Goal: Task Accomplishment & Management: Manage account settings

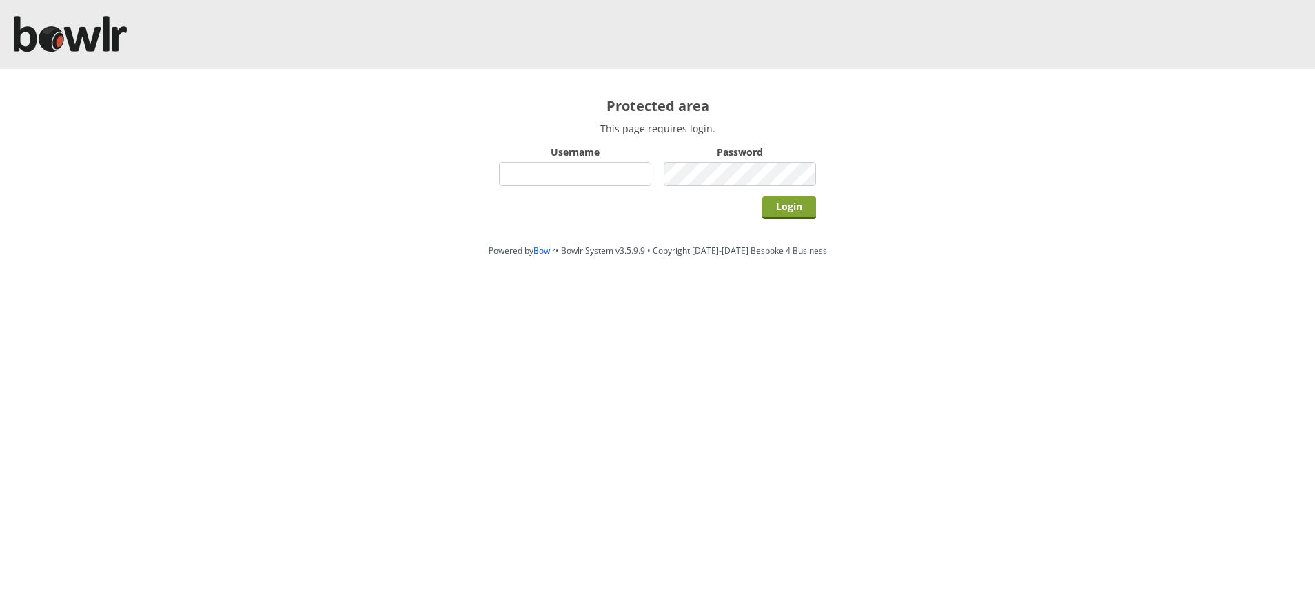
type input "hornseaindoorbowlsclub"
click at [788, 205] on input "Login" at bounding box center [789, 207] width 54 height 23
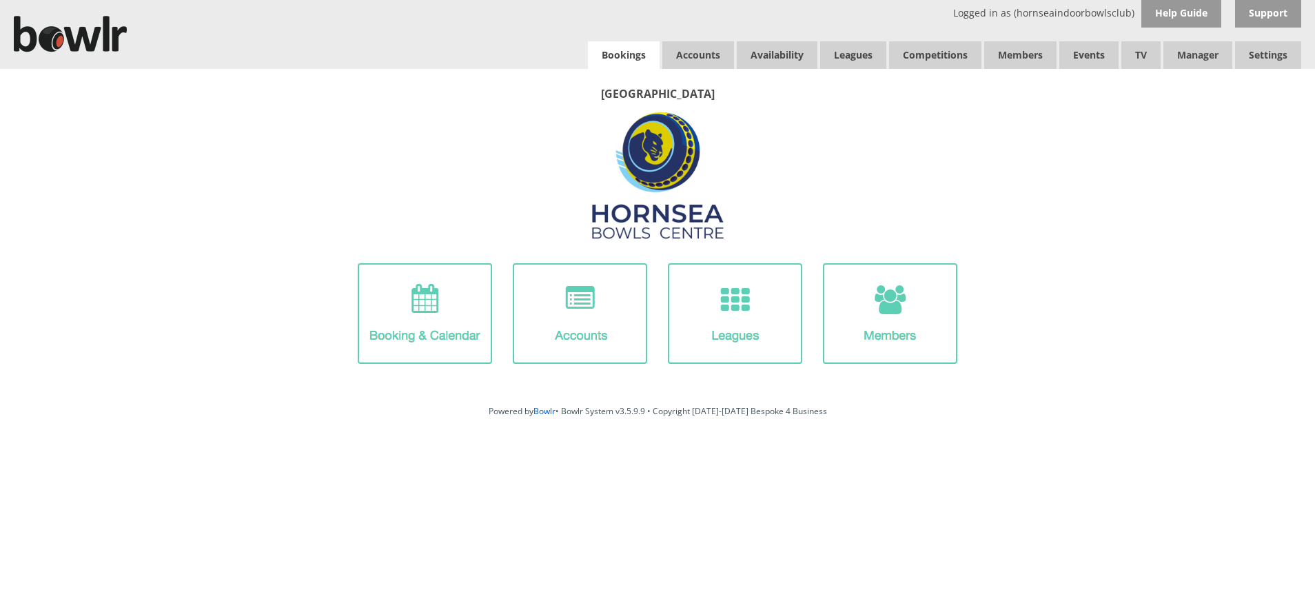
click at [622, 59] on link "Bookings" at bounding box center [624, 55] width 72 height 28
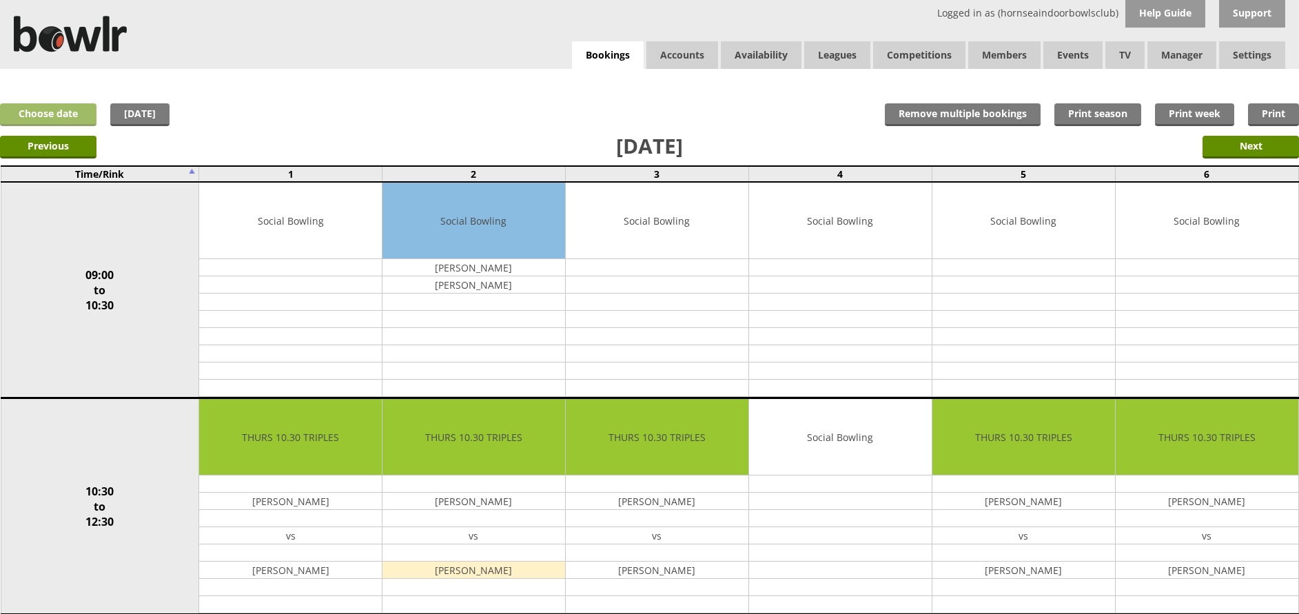
click at [66, 106] on link "Choose date" at bounding box center [48, 114] width 97 height 23
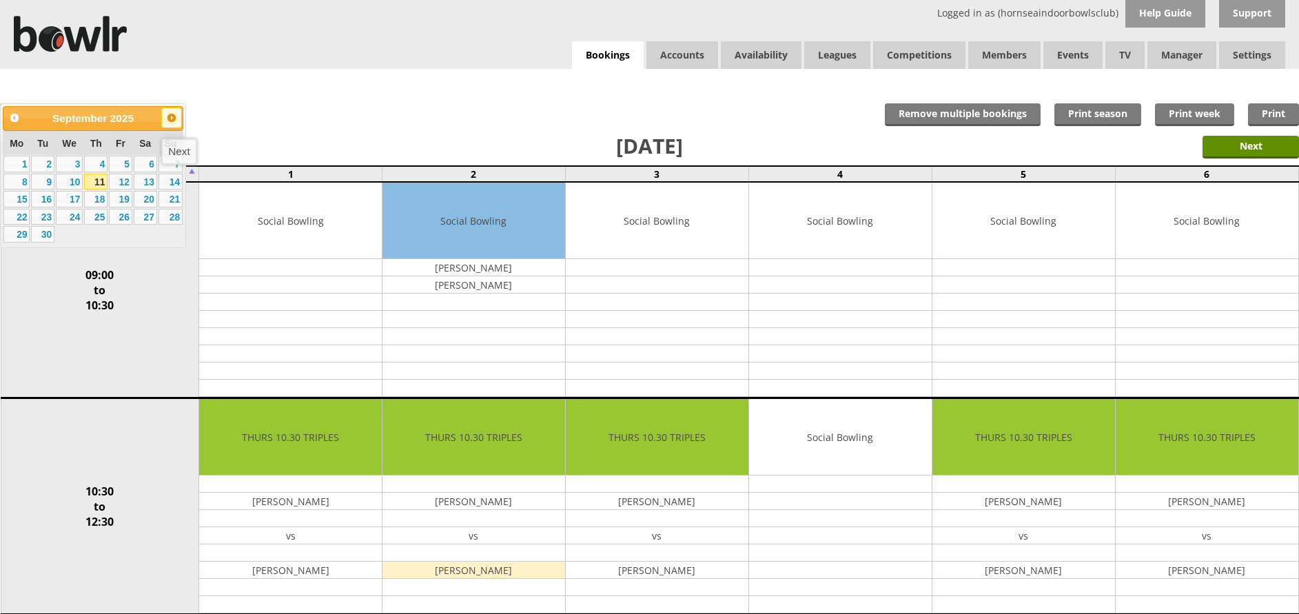
click at [169, 122] on span "Next" at bounding box center [171, 117] width 11 height 11
click at [119, 230] on link "31" at bounding box center [120, 234] width 23 height 17
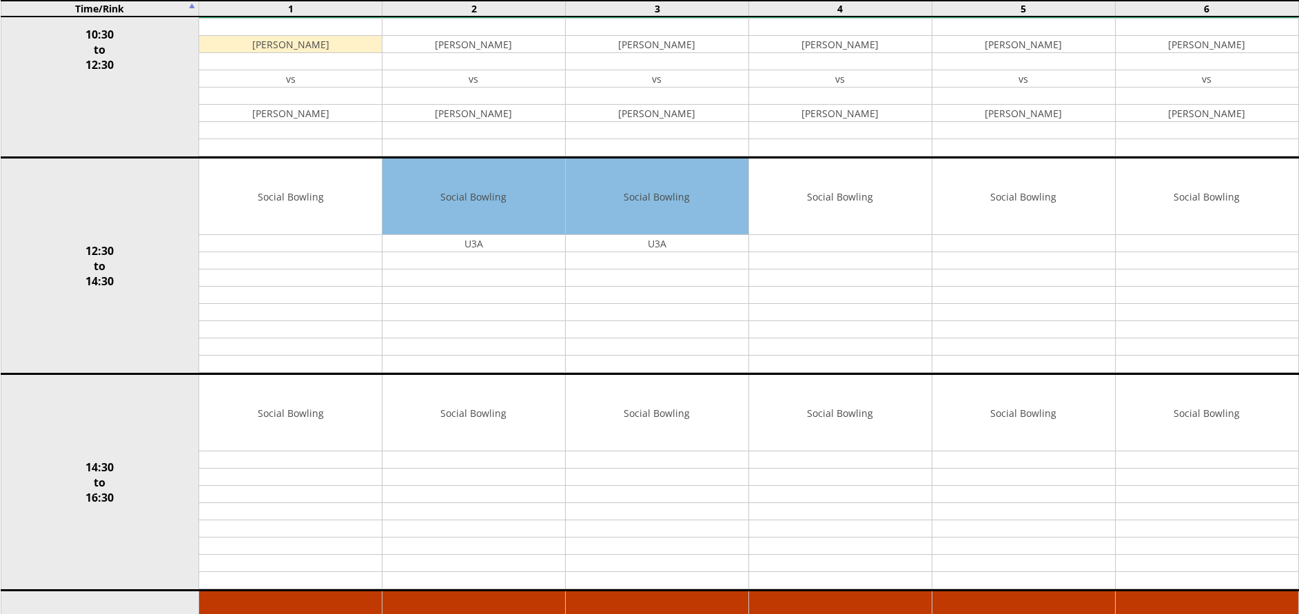
scroll to position [488, 0]
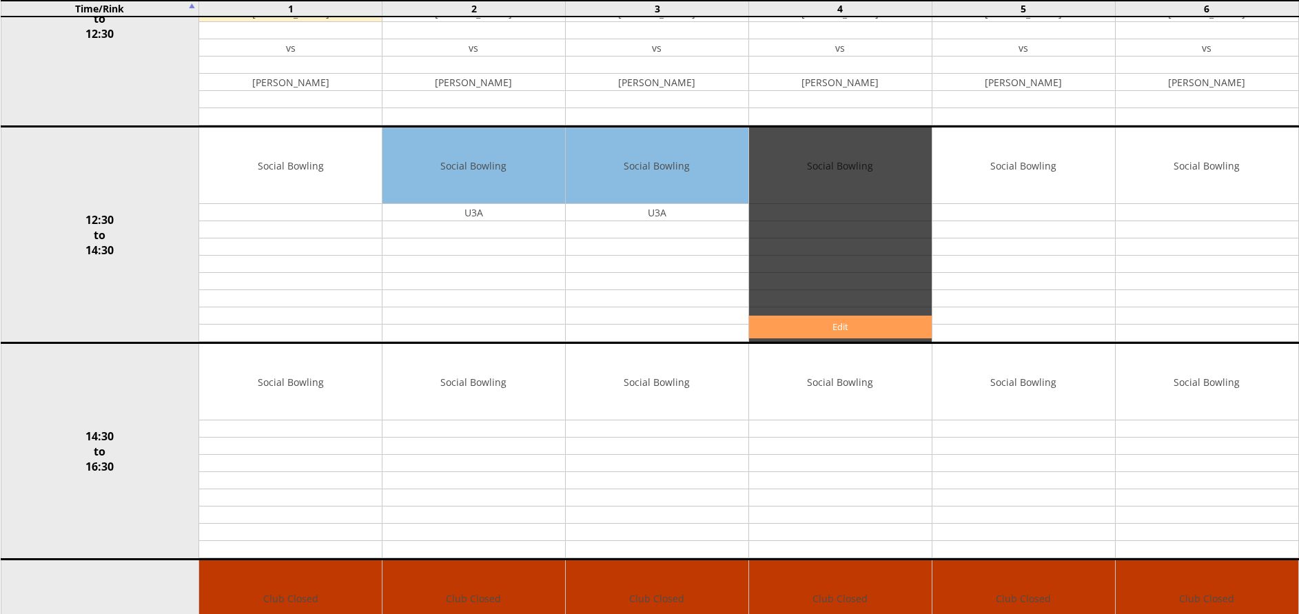
click at [833, 330] on link "Edit" at bounding box center [840, 327] width 183 height 23
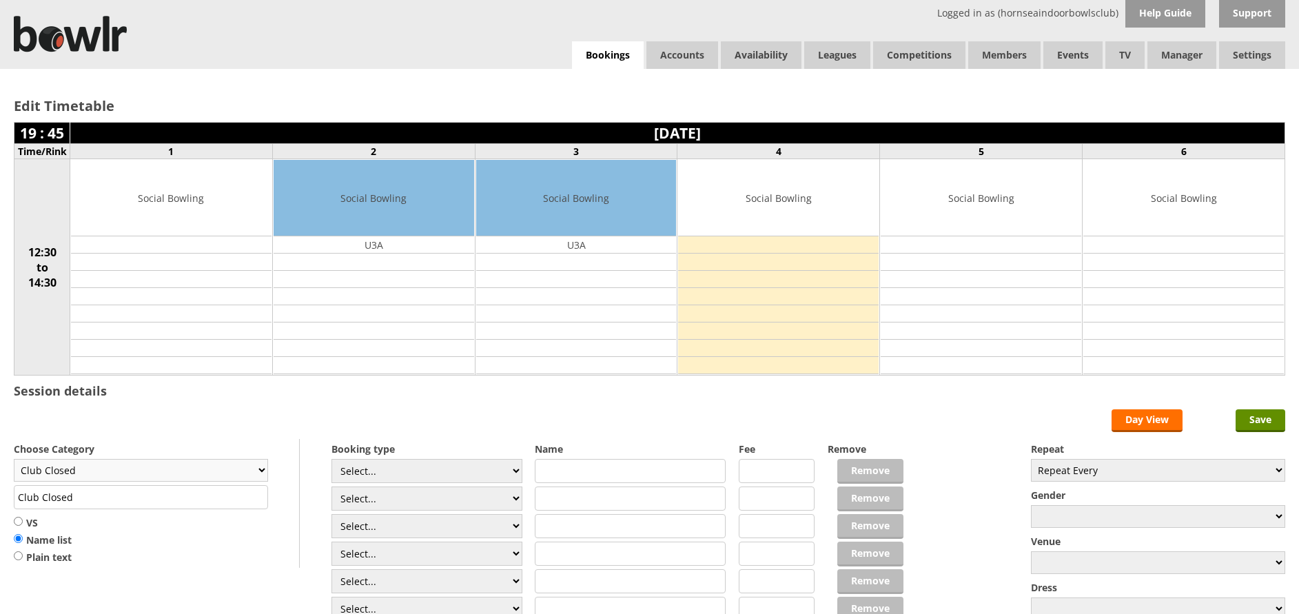
click at [258, 472] on select "Club Closed Singles League Triples League Pairs League Friendly Social Bowling …" at bounding box center [141, 470] width 254 height 23
select select "135"
click at [14, 459] on select "Club Closed Singles League Triples League Pairs League Friendly Social Bowling …" at bounding box center [141, 470] width 254 height 23
type input "Yorkshire/Over 55's"
click at [17, 522] on input "VS" at bounding box center [18, 521] width 9 height 10
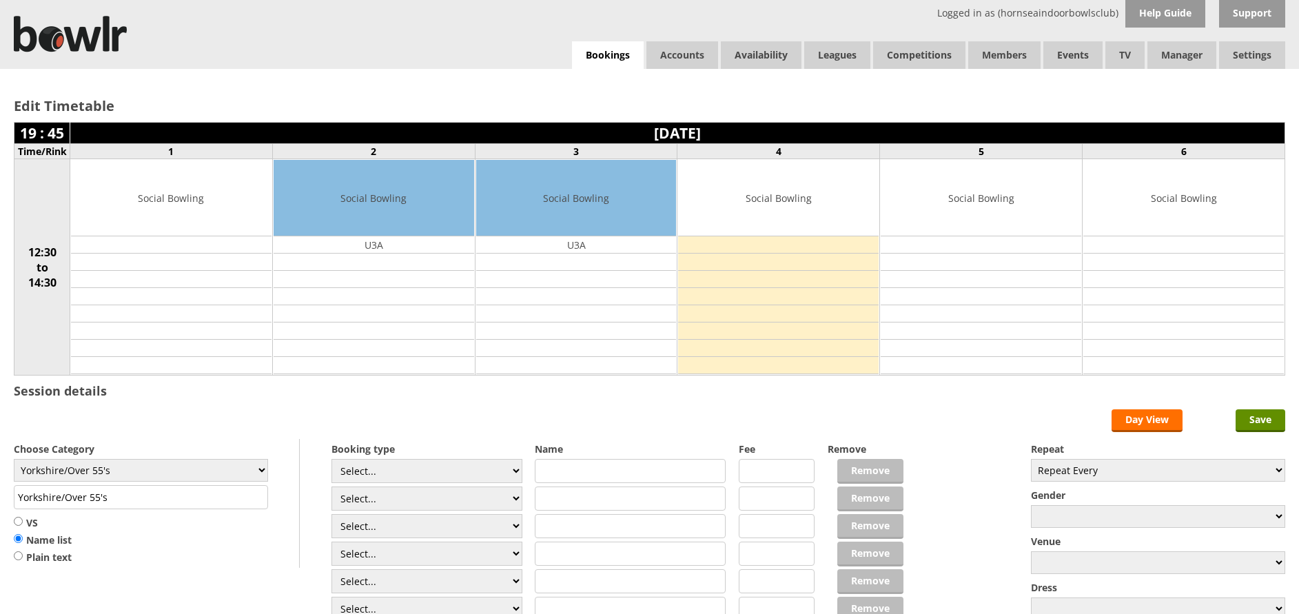
radio input "true"
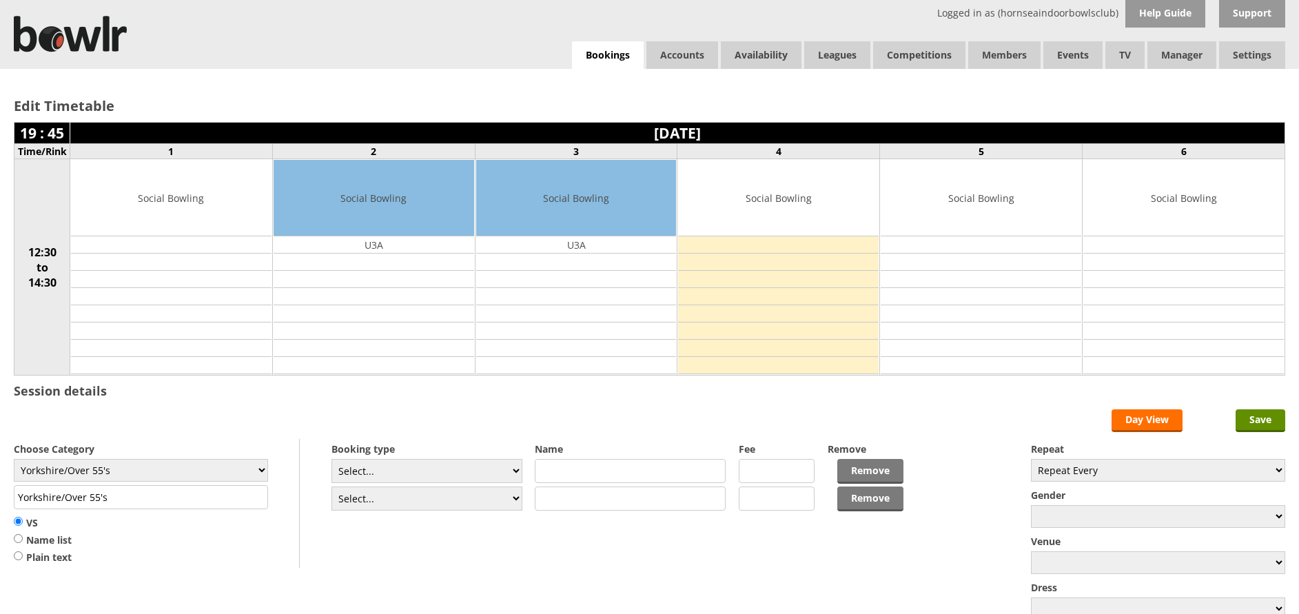
click at [554, 466] on input "text" at bounding box center [630, 471] width 191 height 24
type input "Hornsea Seagulls"
click at [554, 502] on input "text" at bounding box center [630, 499] width 191 height 24
type input "York Vikings"
click at [1259, 418] on input "Save" at bounding box center [1261, 420] width 50 height 23
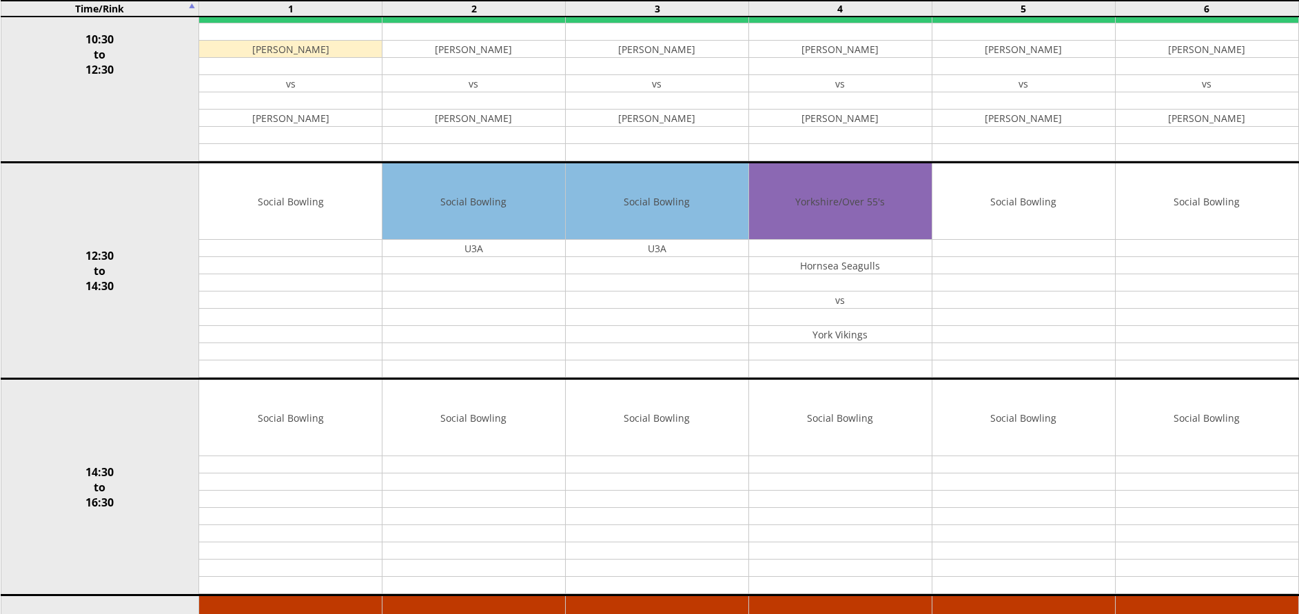
scroll to position [524, 0]
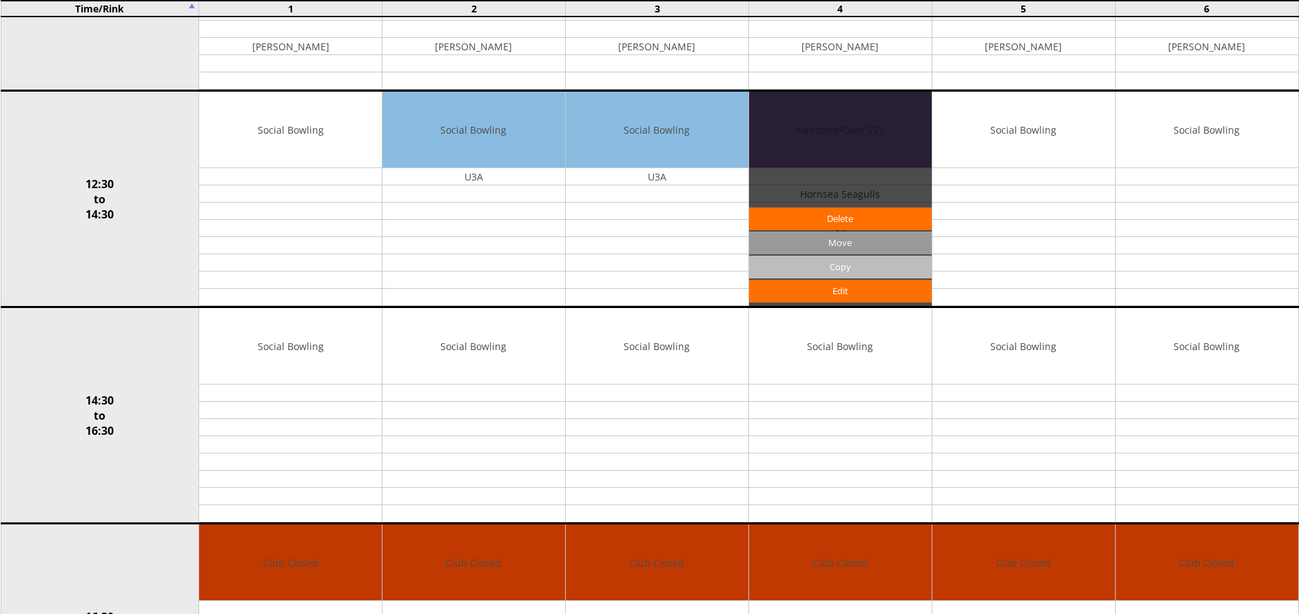
click at [828, 264] on input "Copy" at bounding box center [840, 267] width 183 height 23
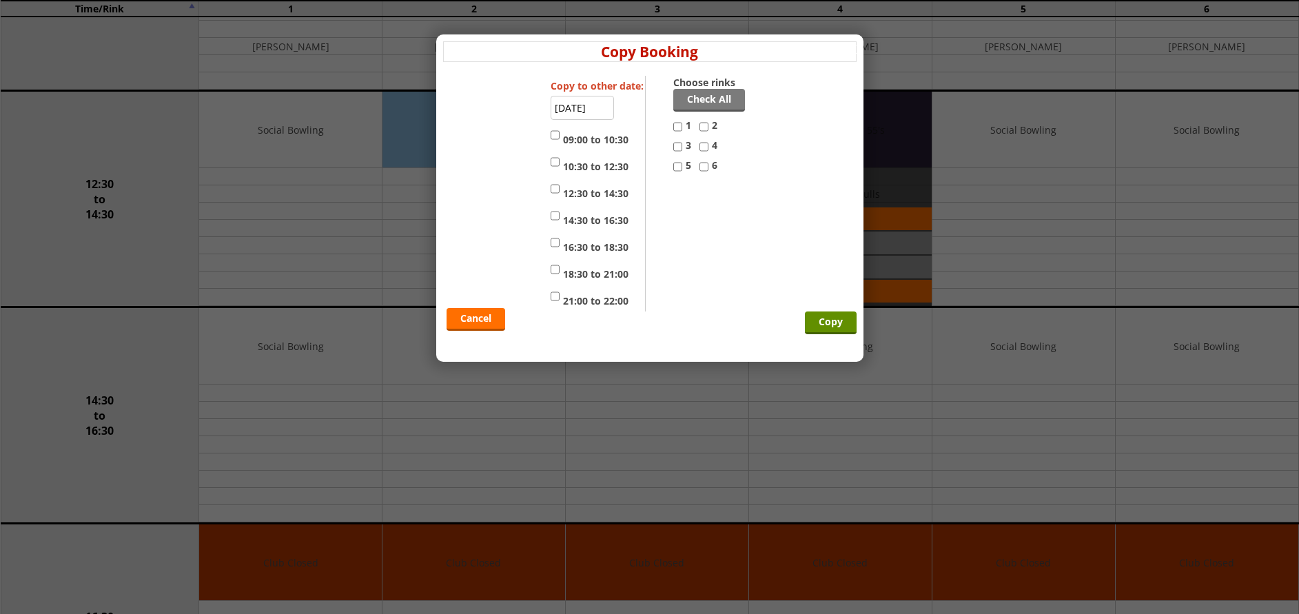
click at [702, 147] on input "4" at bounding box center [704, 147] width 9 height 17
checkbox input "true"
click at [678, 168] on input "5" at bounding box center [677, 167] width 9 height 17
checkbox input "true"
click at [556, 216] on input "14:30 to 16:30" at bounding box center [555, 215] width 9 height 17
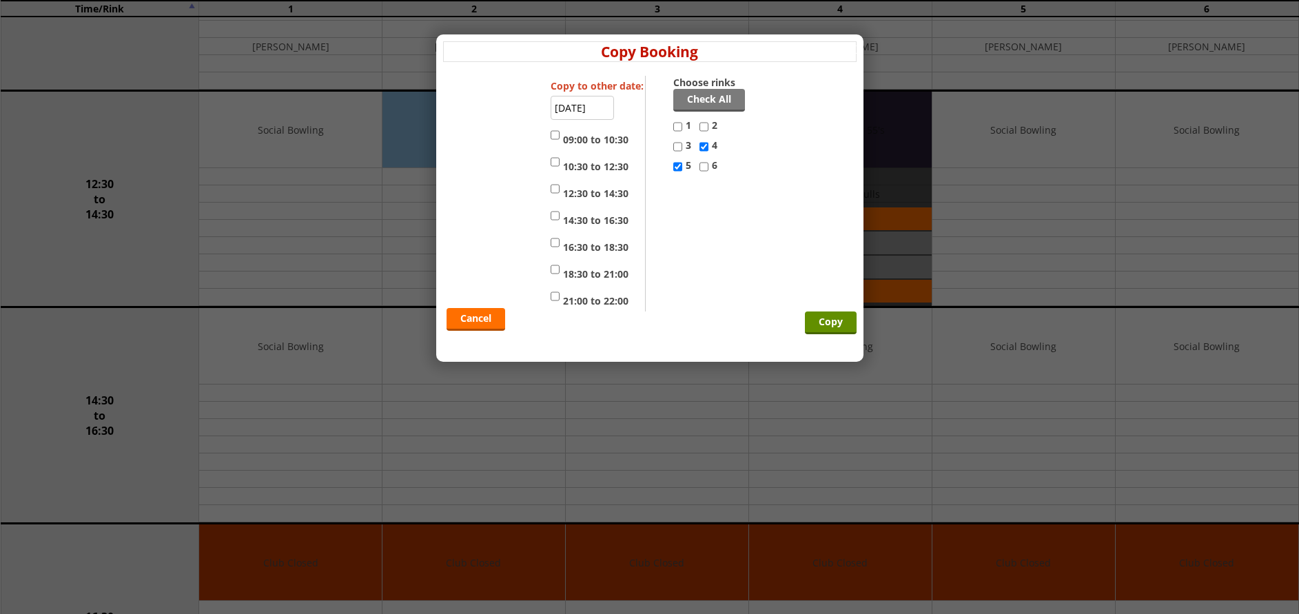
checkbox input "true"
click at [556, 189] on input "12:30 to 14:30" at bounding box center [555, 189] width 9 height 17
checkbox input "true"
click at [824, 318] on input "Copy" at bounding box center [831, 323] width 52 height 23
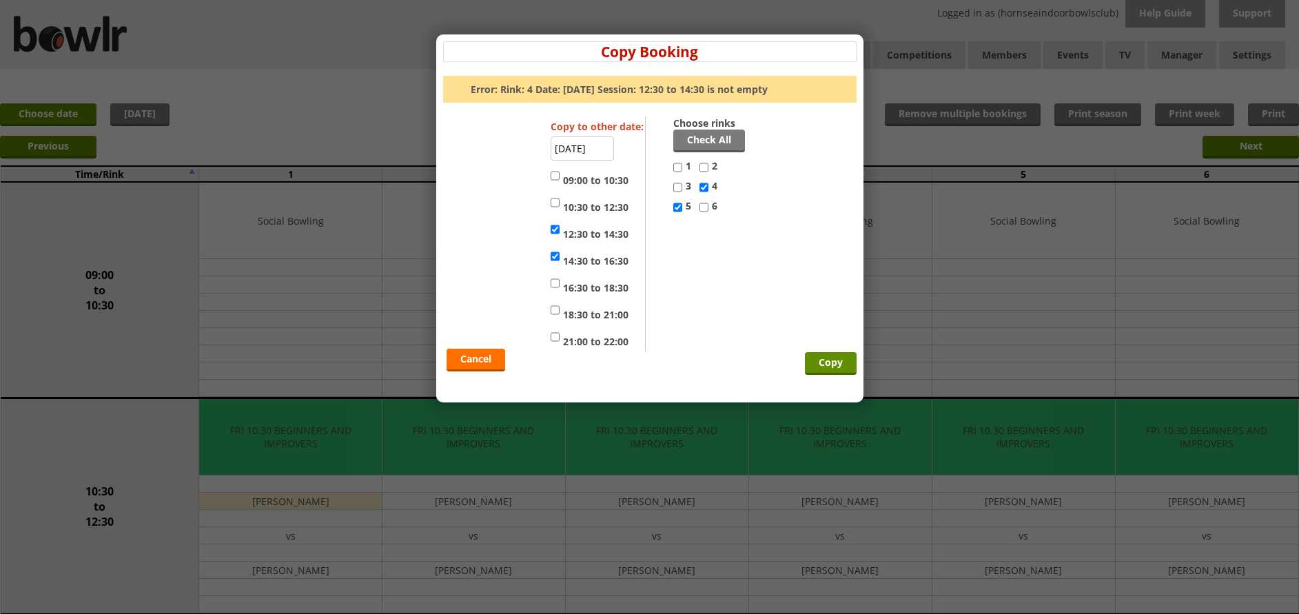
click at [824, 318] on div "Cancel Copy" at bounding box center [650, 234] width 414 height 236
click at [477, 361] on link "Cancel" at bounding box center [476, 360] width 59 height 23
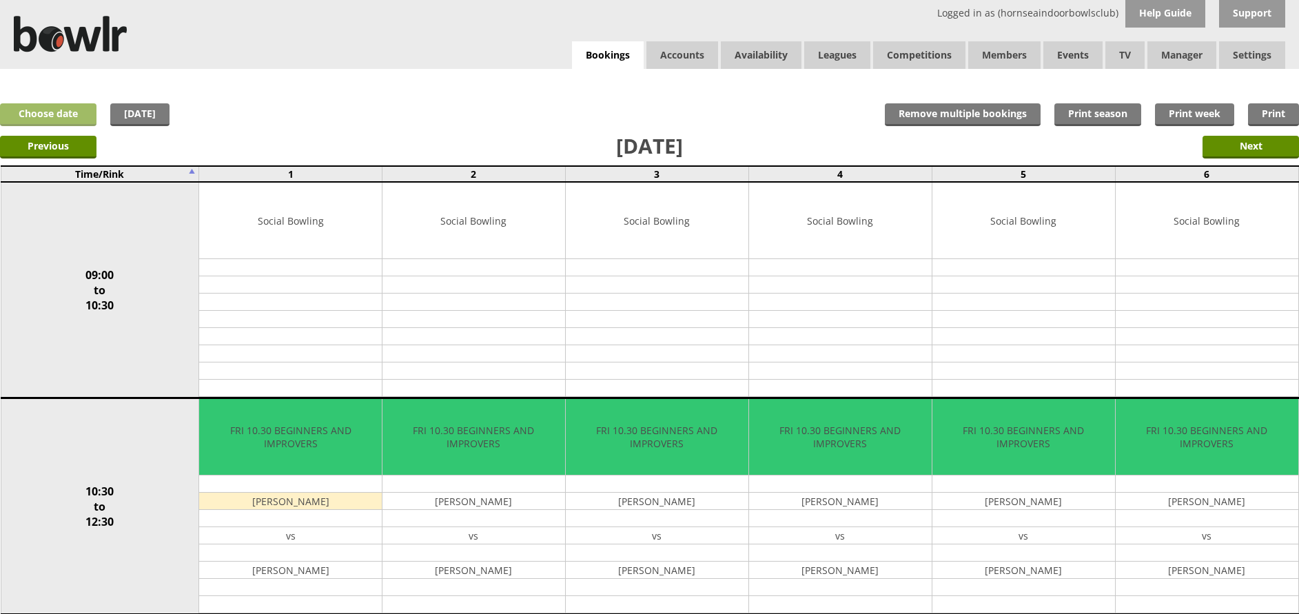
click at [68, 108] on link "Choose date" at bounding box center [48, 114] width 97 height 23
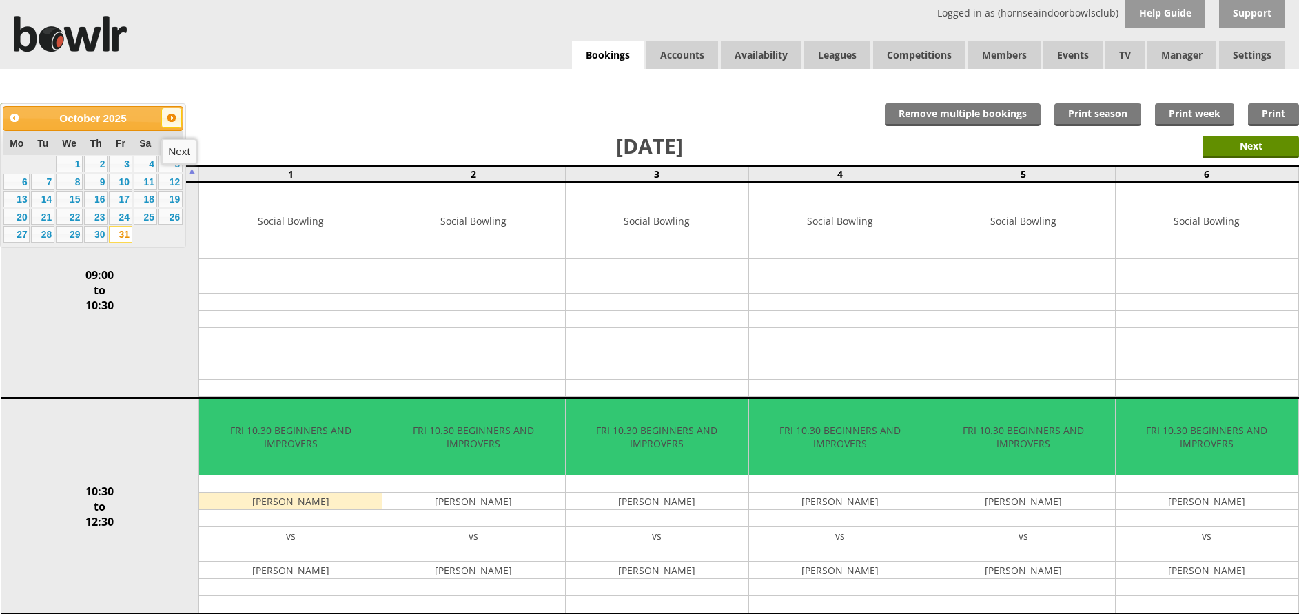
click at [170, 121] on span "Next" at bounding box center [171, 117] width 11 height 11
click at [125, 195] on link "14" at bounding box center [120, 199] width 23 height 17
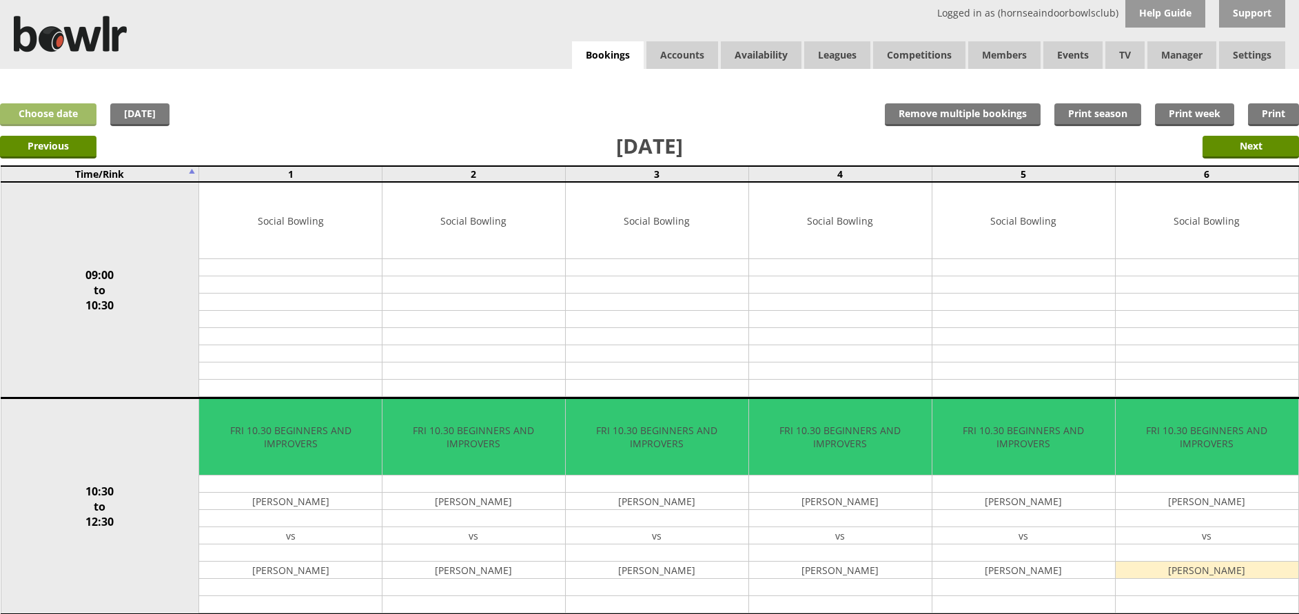
click at [63, 116] on link "Choose date" at bounding box center [48, 114] width 97 height 23
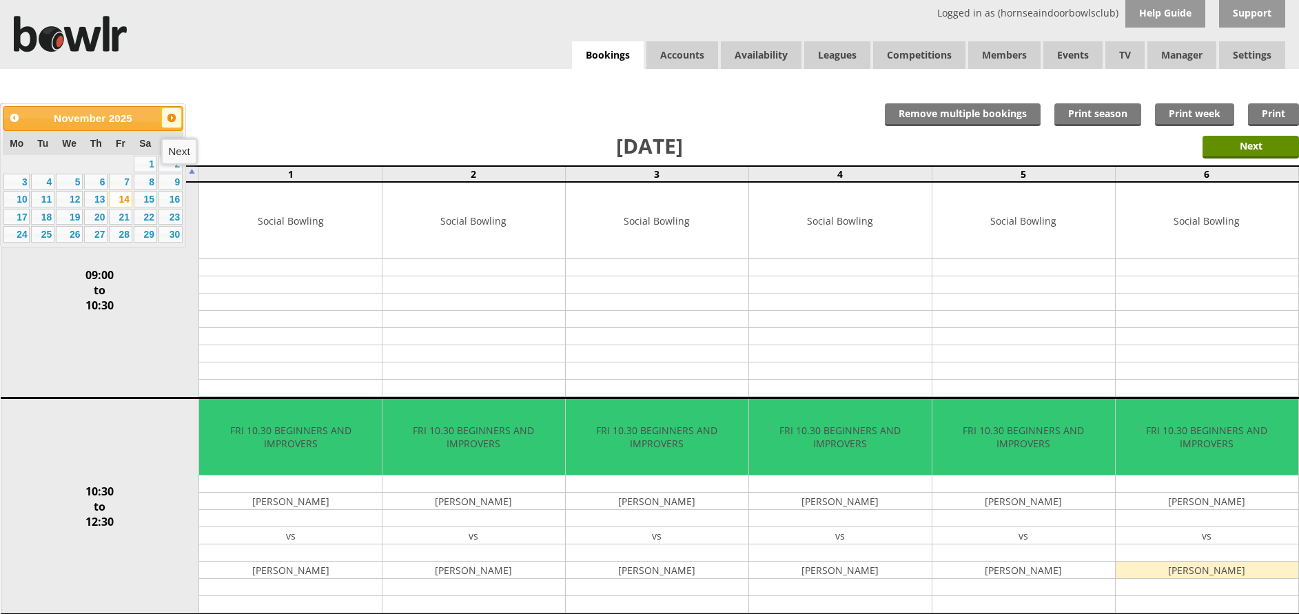
click at [170, 115] on span "Next" at bounding box center [171, 117] width 11 height 11
click at [125, 196] on link "19" at bounding box center [120, 199] width 23 height 17
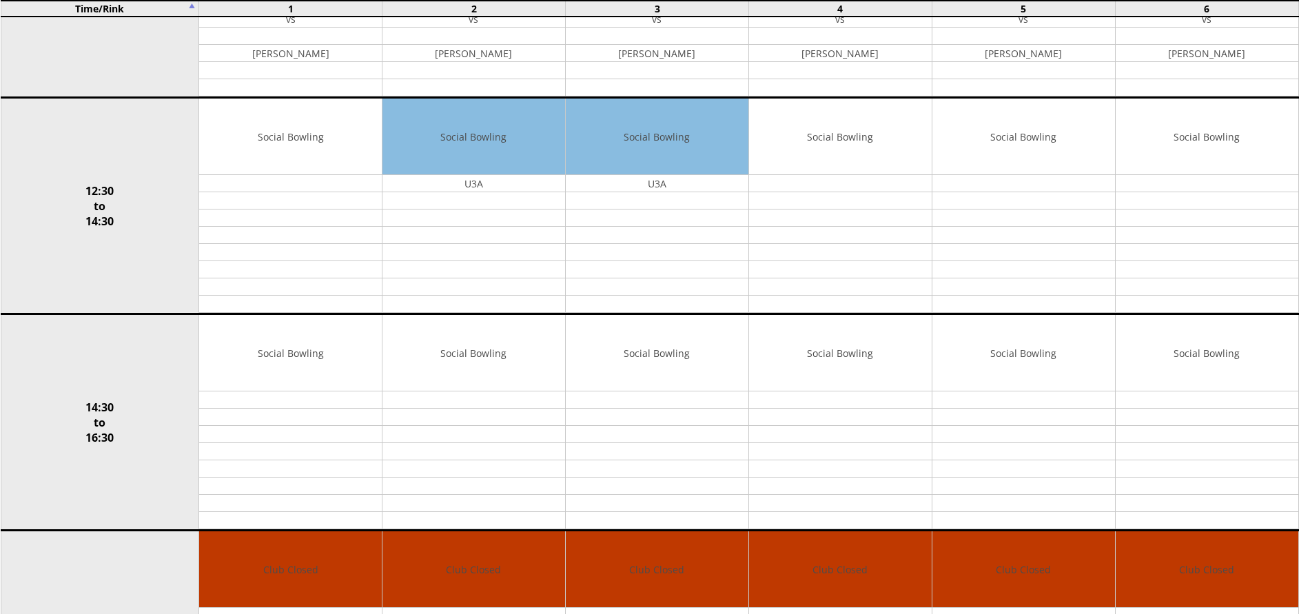
scroll to position [593, 0]
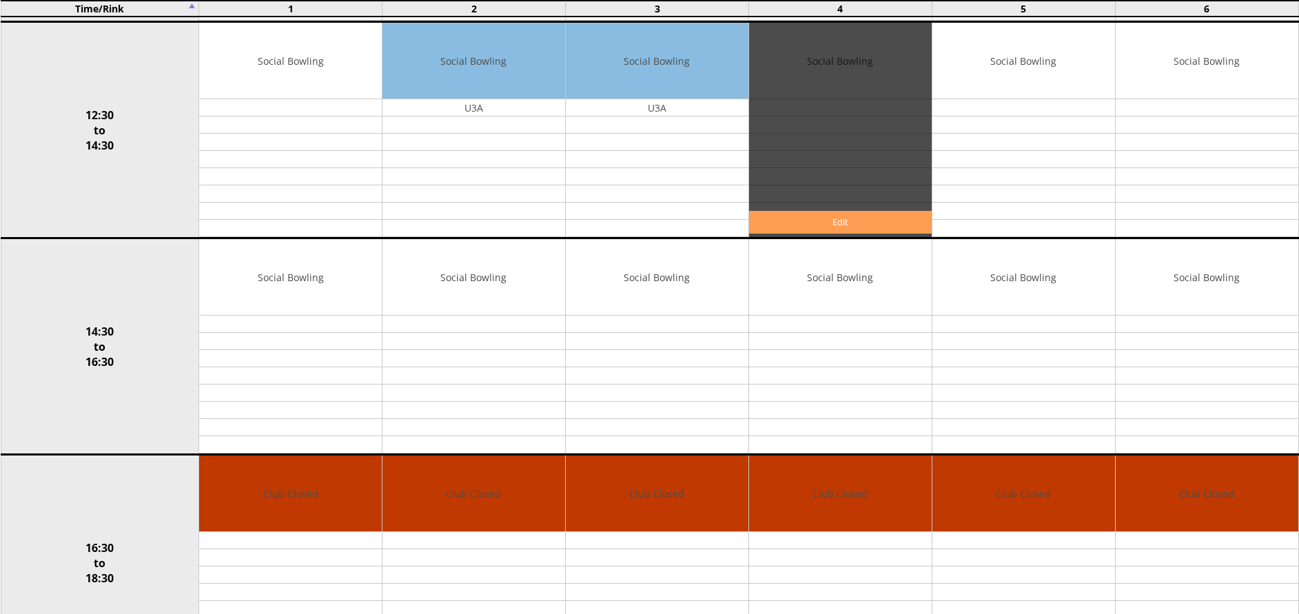
click at [844, 224] on link "Edit" at bounding box center [840, 222] width 183 height 23
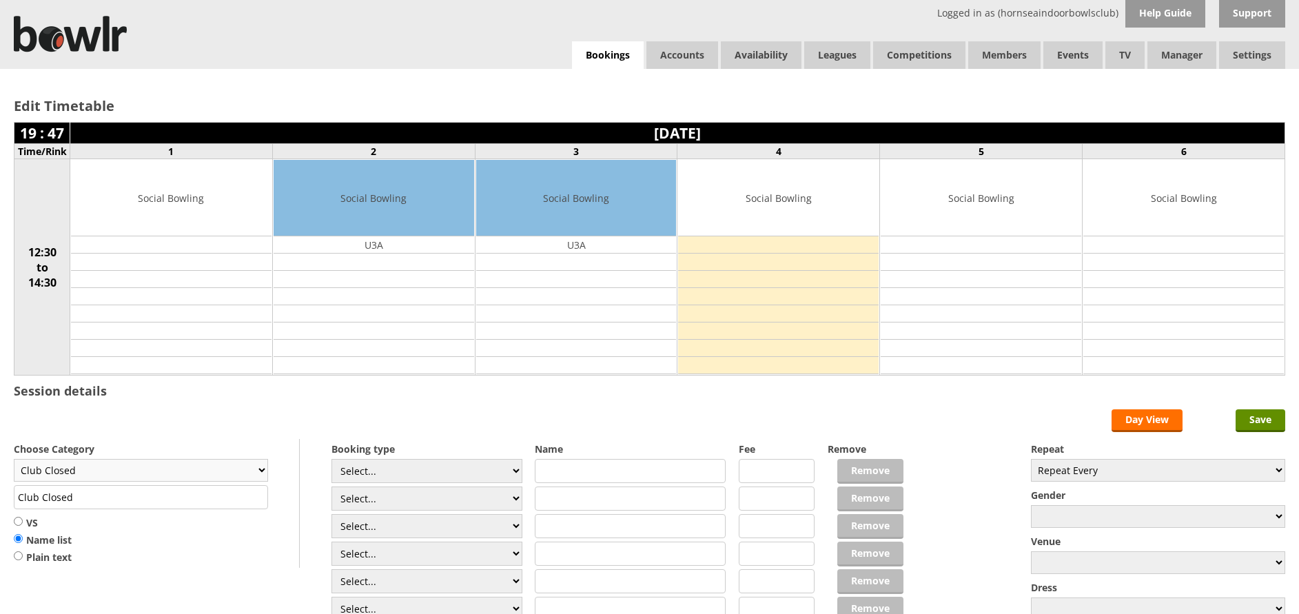
click at [257, 474] on select "Club Closed Singles League Triples League Pairs League Friendly Social Bowling …" at bounding box center [141, 470] width 254 height 23
select select "135"
click at [14, 459] on select "Club Closed Singles League Triples League Pairs League Friendly Social Bowling …" at bounding box center [141, 470] width 254 height 23
type input "Yorkshire/Over 55's"
click at [518, 471] on select "Select... Club Competition (Member) Club Competition (Visitor) National (Member…" at bounding box center [427, 471] width 191 height 24
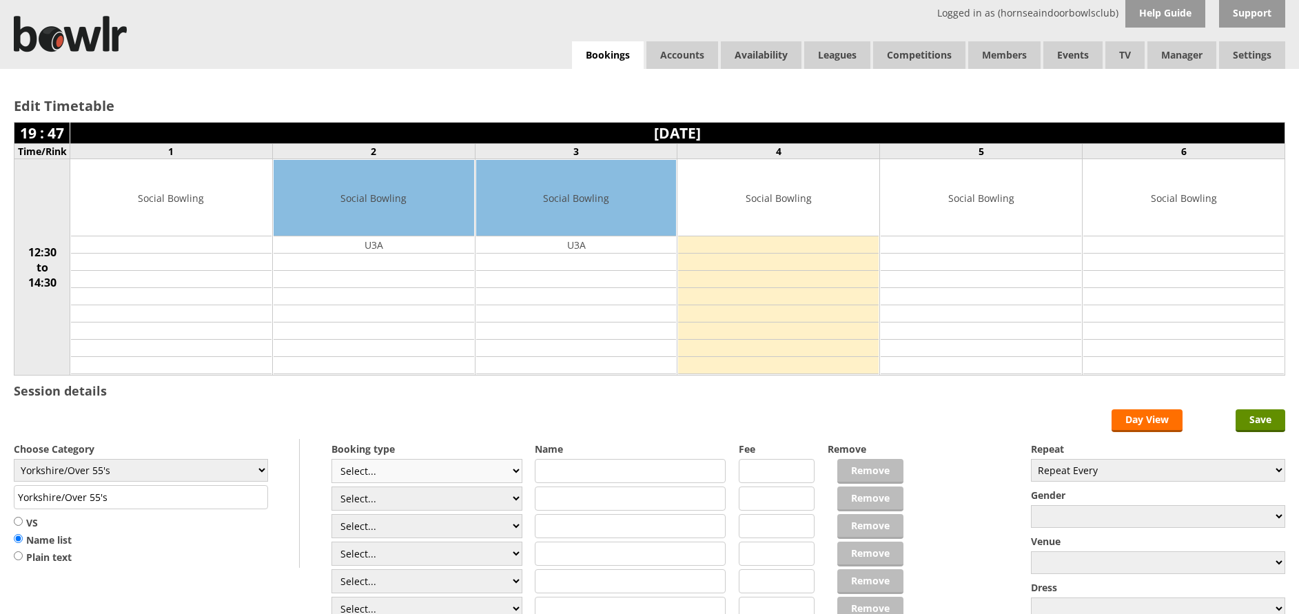
click at [518, 471] on select "Select... Club Competition (Member) Club Competition (Visitor) National (Member…" at bounding box center [427, 471] width 191 height 24
click at [10, 522] on div "Edit Timetable 19 : 47 Friday 19th December 2025 Time/Rink 1 2 3 4 5 6 12:30 to…" at bounding box center [649, 381] width 1299 height 624
click at [12, 522] on div "Edit Timetable 19 : 47 Friday 19th December 2025 Time/Rink 1 2 3 4 5 6 12:30 to…" at bounding box center [649, 381] width 1299 height 624
drag, startPoint x: 12, startPoint y: 522, endPoint x: 21, endPoint y: 521, distance: 9.1
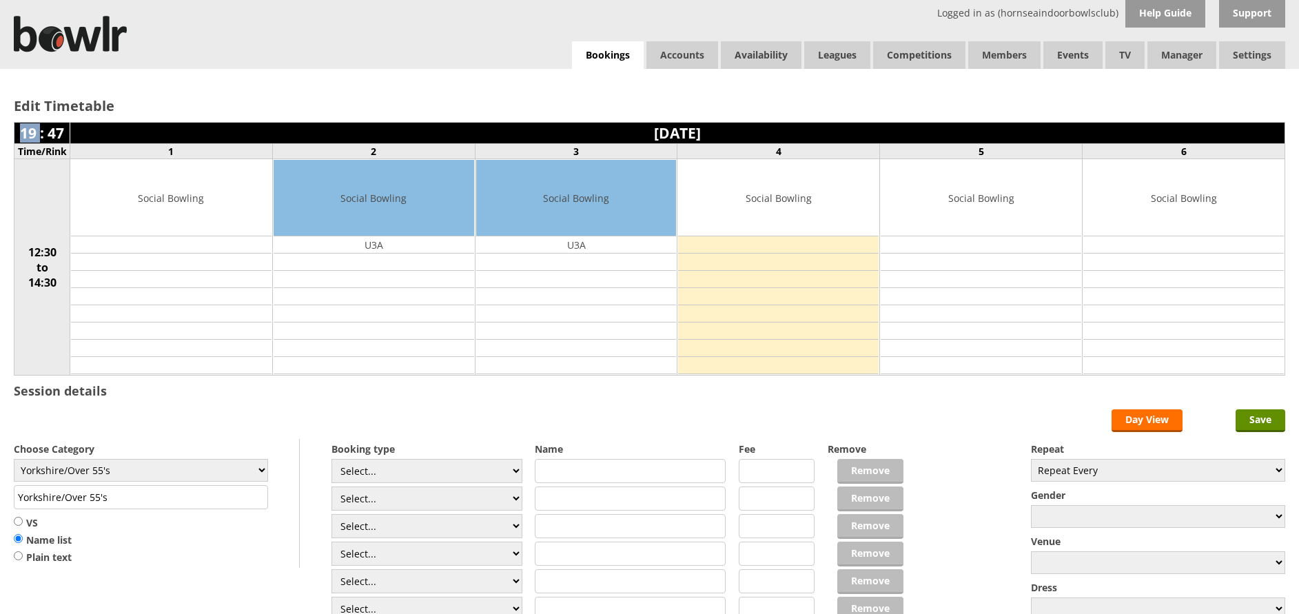
click at [21, 521] on input "VS" at bounding box center [18, 521] width 9 height 10
radio input "true"
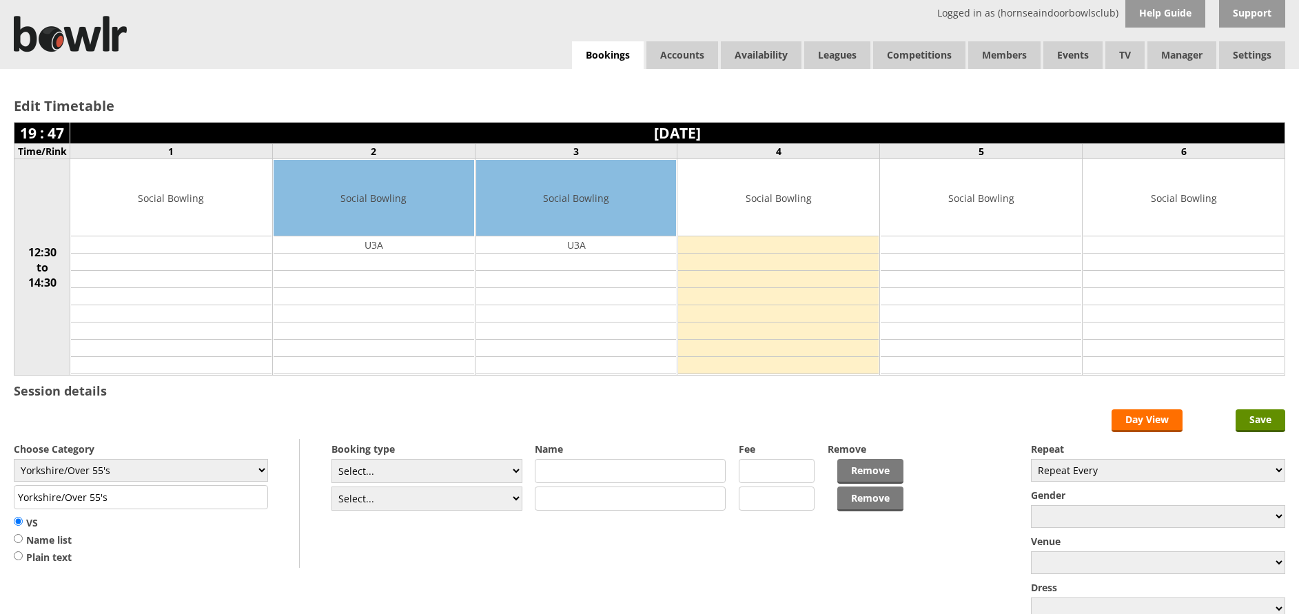
click at [555, 473] on input "text" at bounding box center [630, 471] width 191 height 24
type input "Hornsea Seagulls"
click at [558, 499] on input "text" at bounding box center [630, 499] width 191 height 24
type input "Leeds"
click at [150, 500] on input "Yorkshire/Over 55's" at bounding box center [141, 497] width 254 height 24
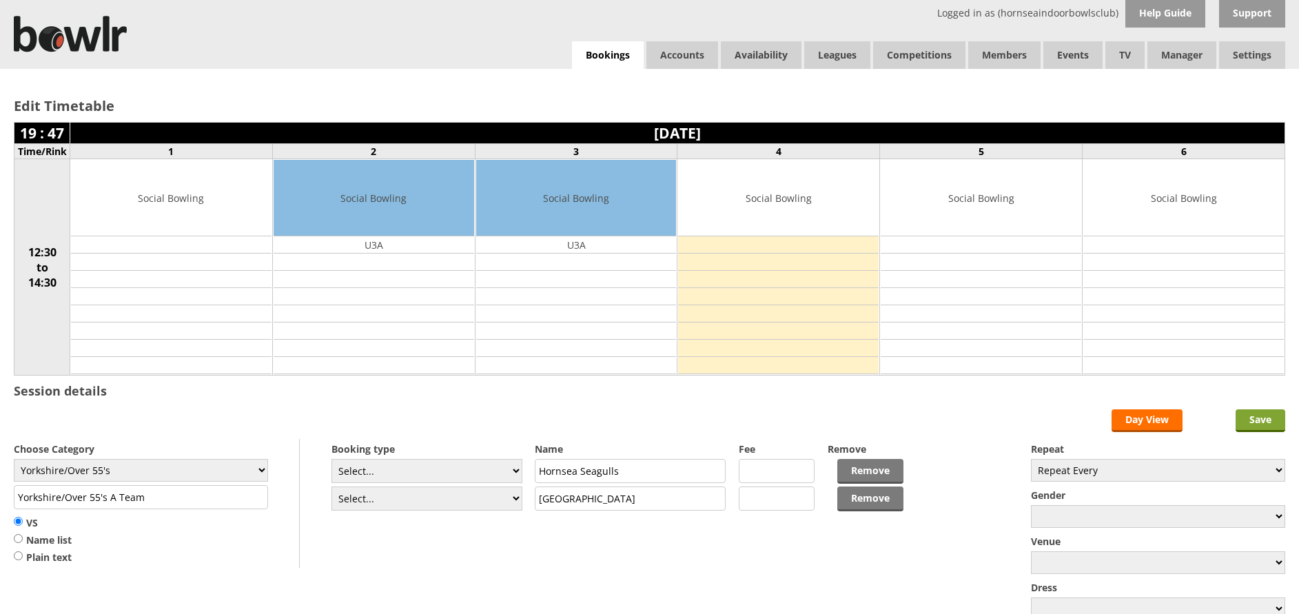
type input "Yorkshire/Over 55's A Team"
click at [1263, 411] on input "Save" at bounding box center [1261, 420] width 50 height 23
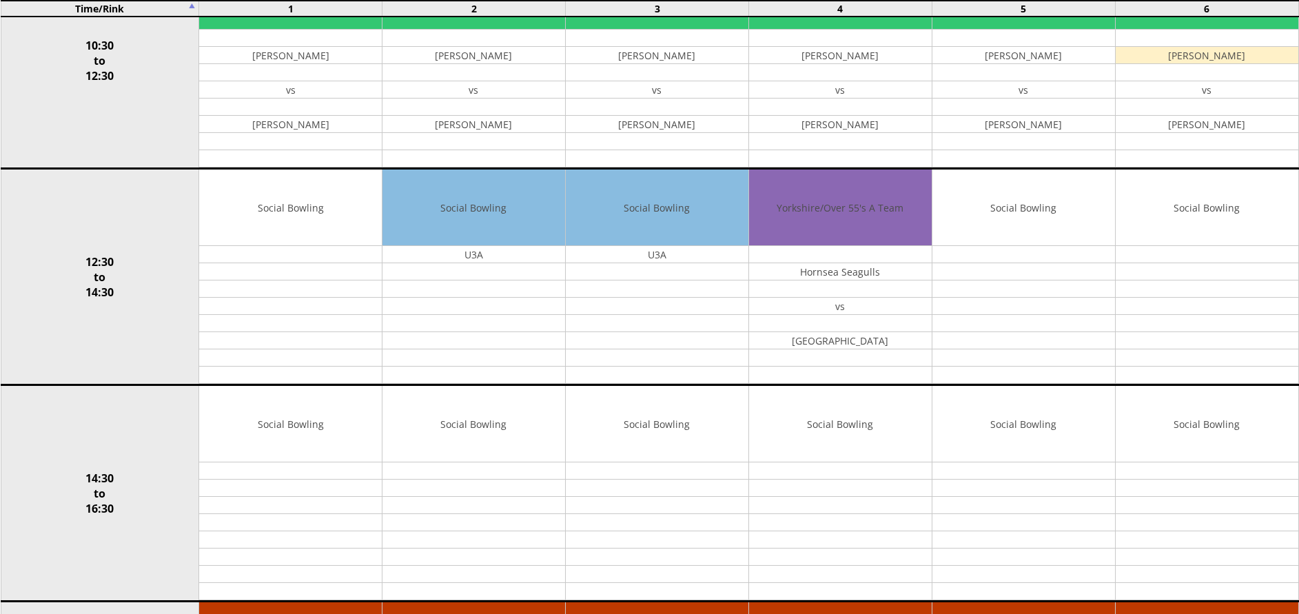
scroll to position [495, 0]
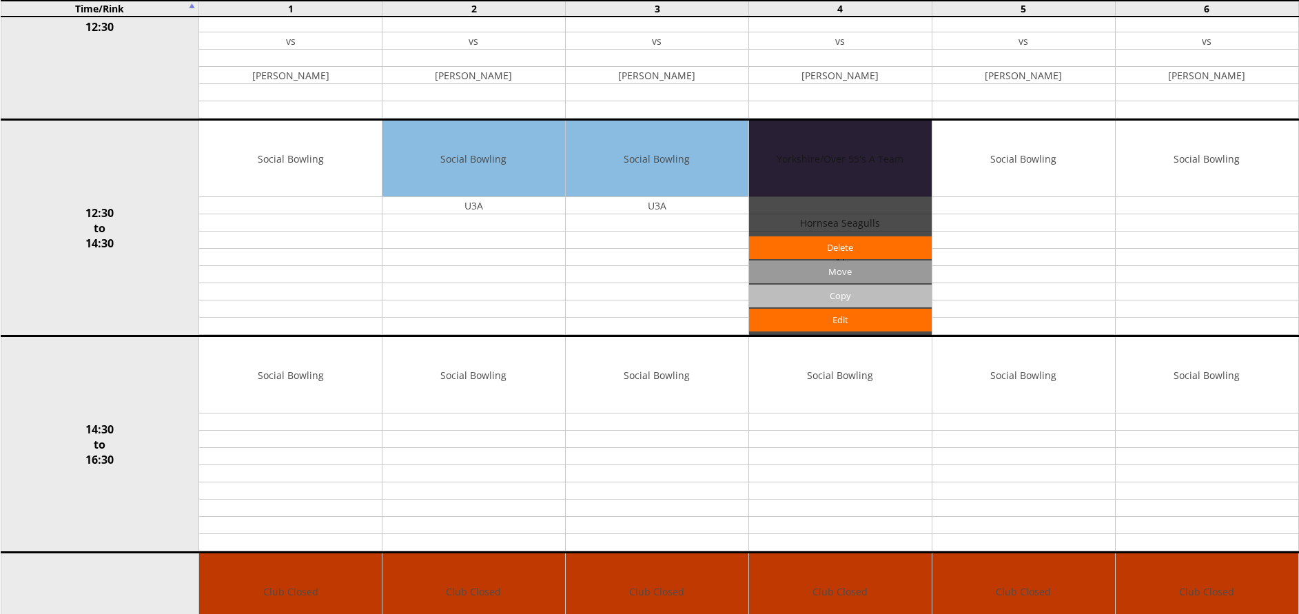
click at [838, 292] on input "Copy" at bounding box center [840, 296] width 183 height 23
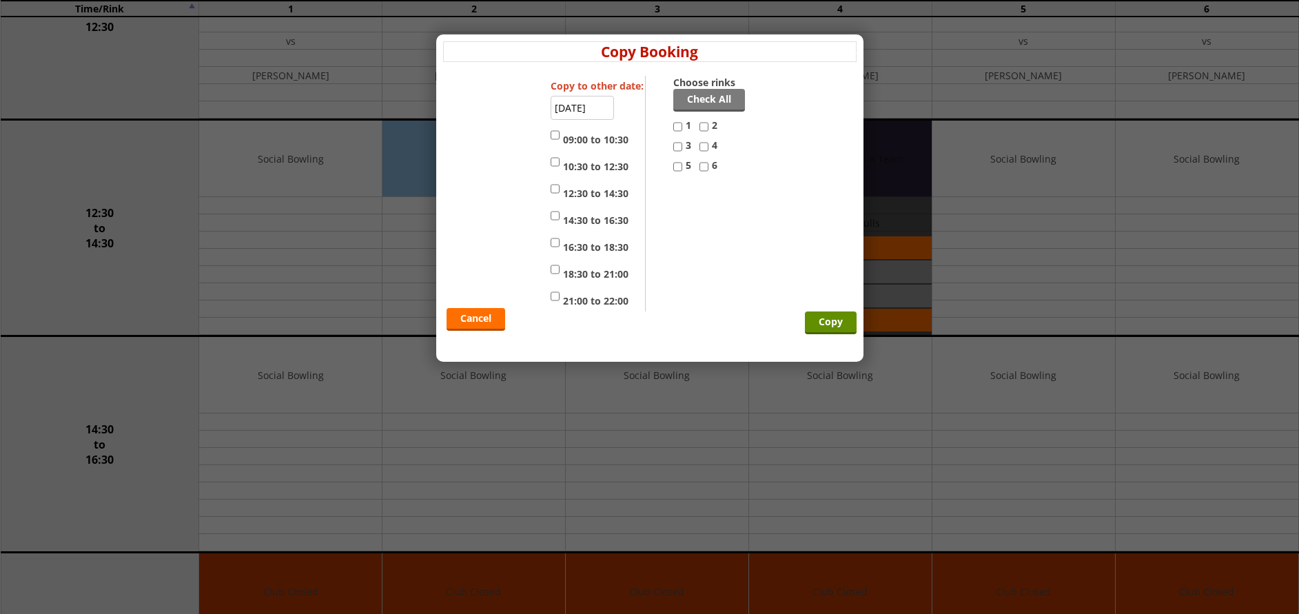
click at [705, 145] on input "4" at bounding box center [704, 147] width 9 height 17
checkbox input "true"
click at [676, 170] on input "5" at bounding box center [677, 167] width 9 height 17
checkbox input "true"
click at [555, 191] on input "12:30 to 14:30" at bounding box center [555, 189] width 9 height 17
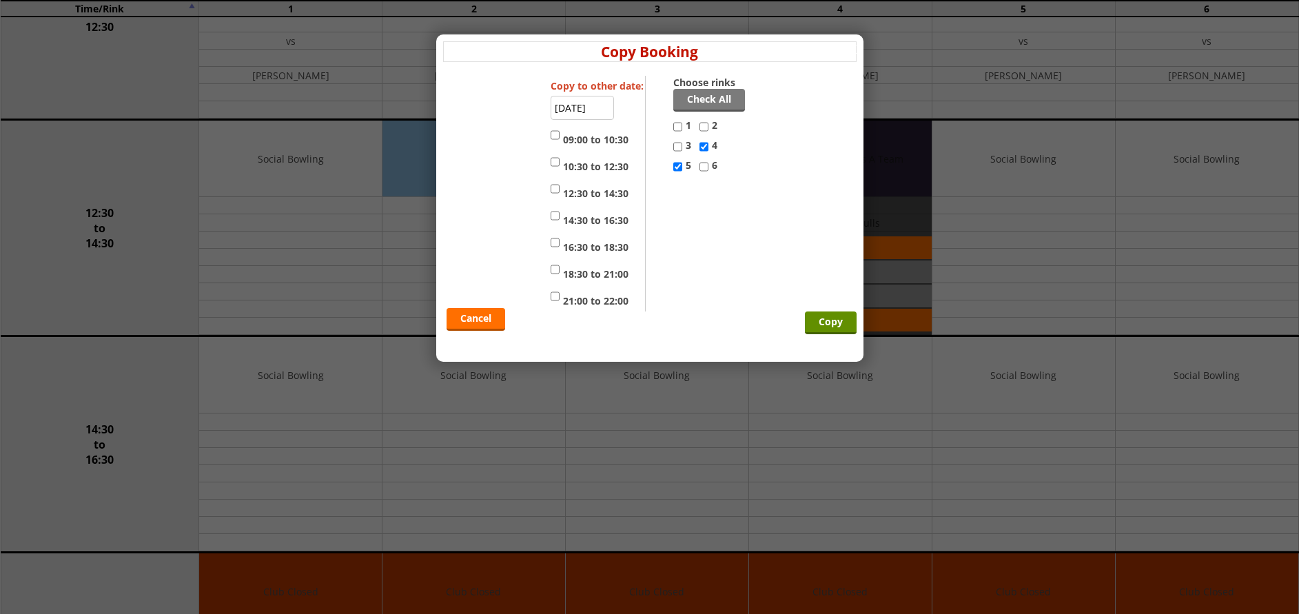
checkbox input "true"
click at [555, 215] on input "14:30 to 16:30" at bounding box center [555, 215] width 9 height 17
checkbox input "true"
click at [834, 324] on input "Copy" at bounding box center [831, 323] width 52 height 23
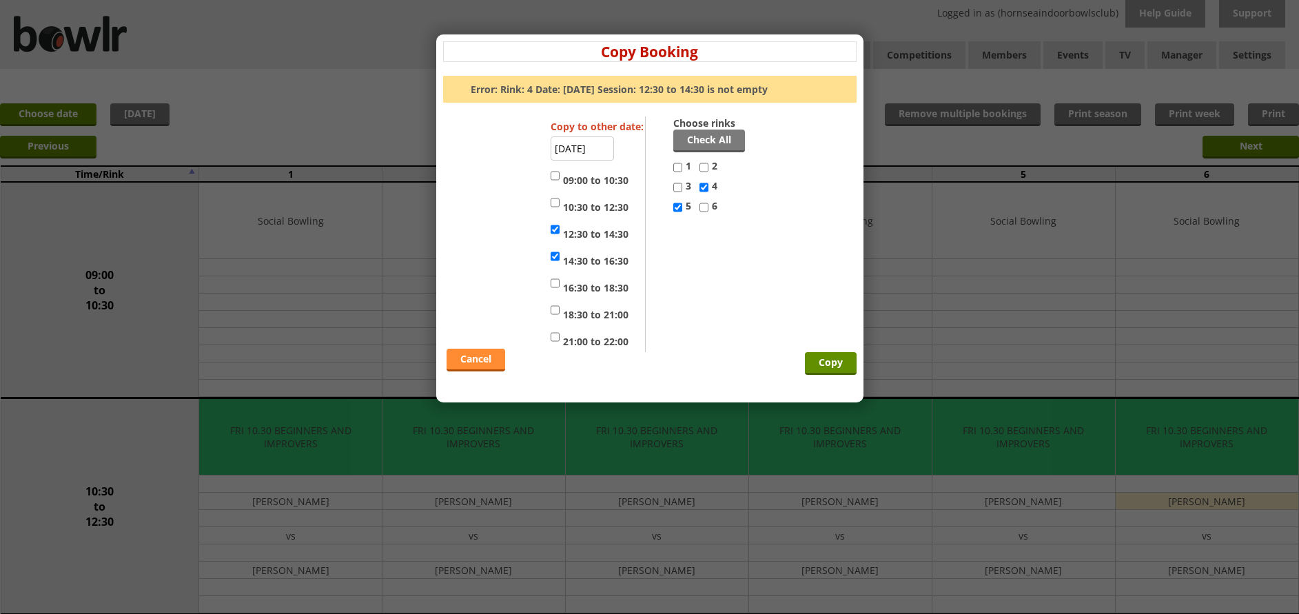
click at [488, 358] on link "Cancel" at bounding box center [476, 360] width 59 height 23
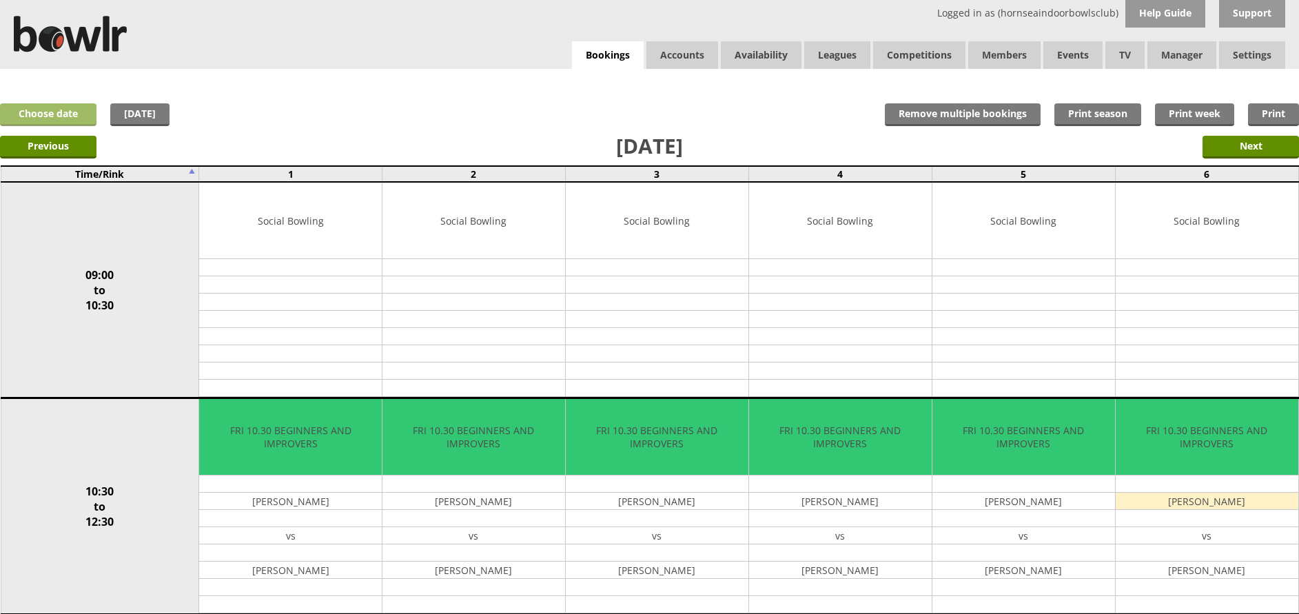
click at [79, 106] on link "Choose date" at bounding box center [48, 114] width 97 height 23
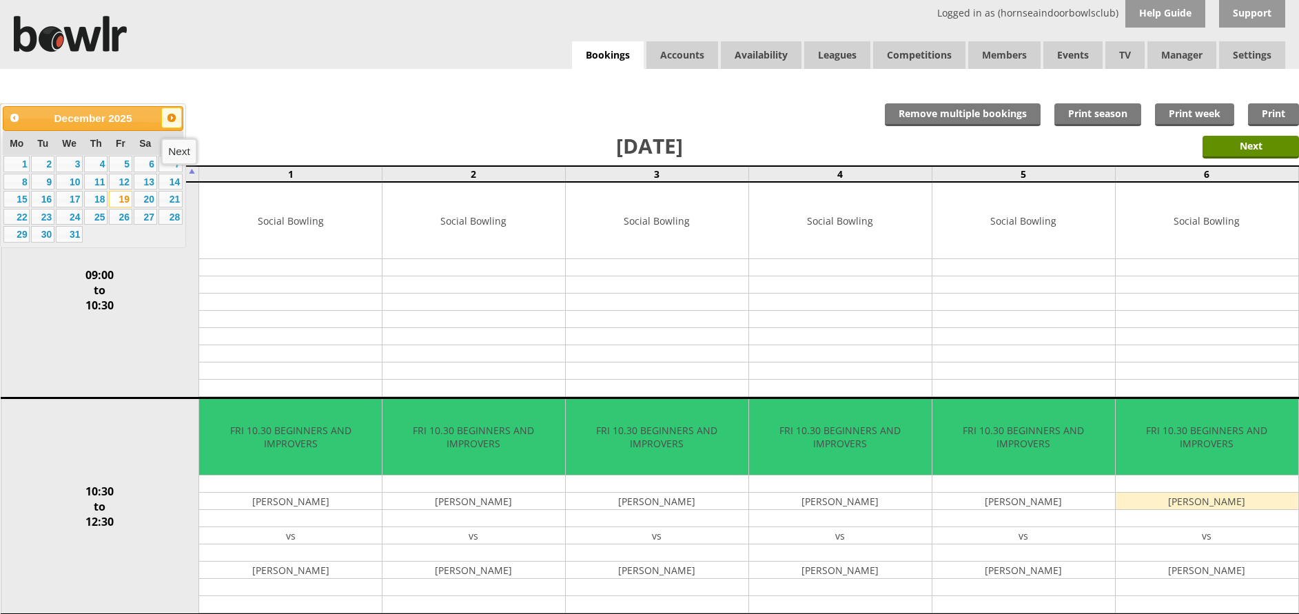
click at [172, 114] on span "Next" at bounding box center [171, 117] width 11 height 11
click at [128, 199] on link "16" at bounding box center [120, 199] width 23 height 17
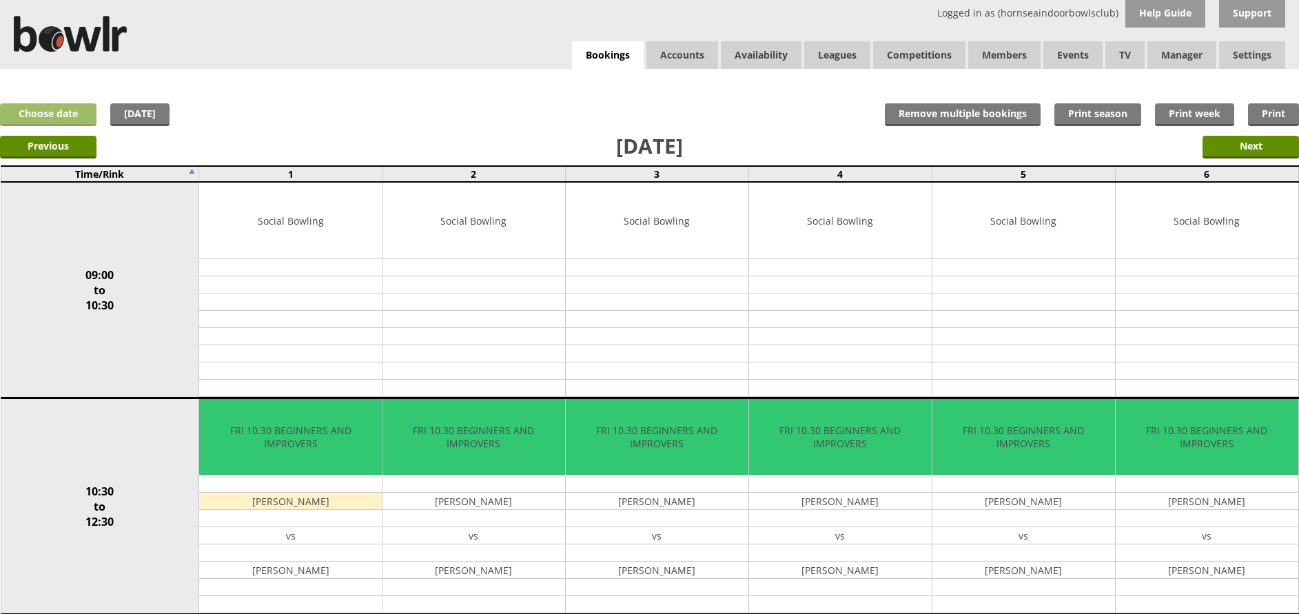
click at [66, 110] on link "Choose date" at bounding box center [48, 114] width 97 height 23
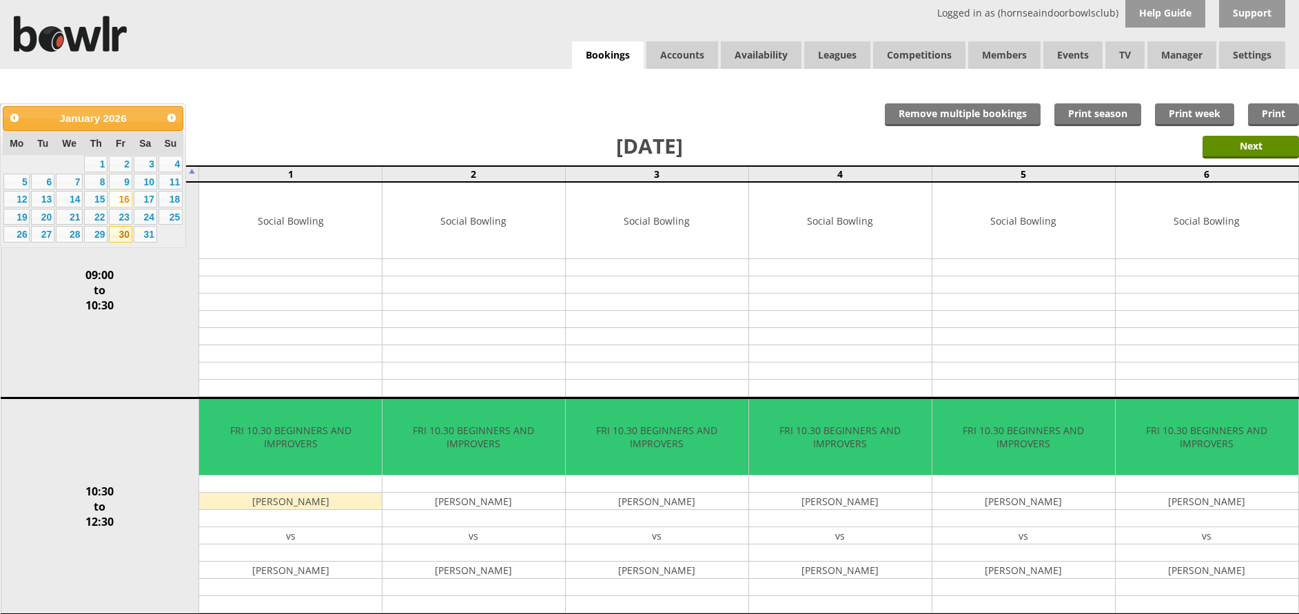
click at [121, 233] on link "30" at bounding box center [120, 234] width 23 height 17
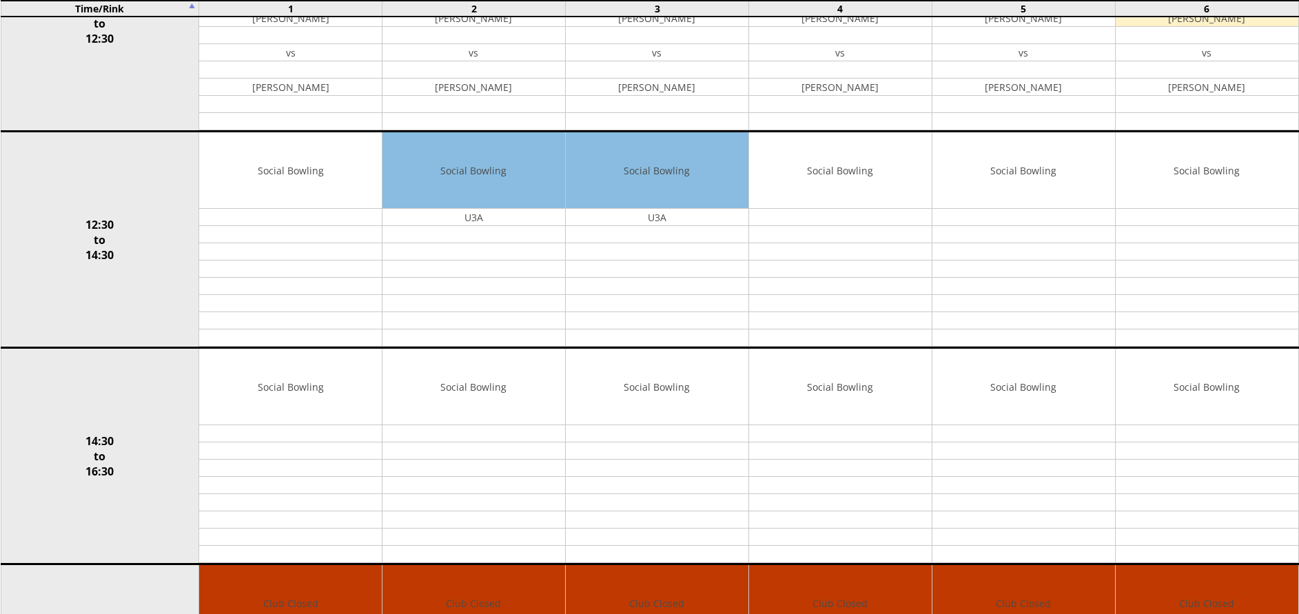
scroll to position [559, 0]
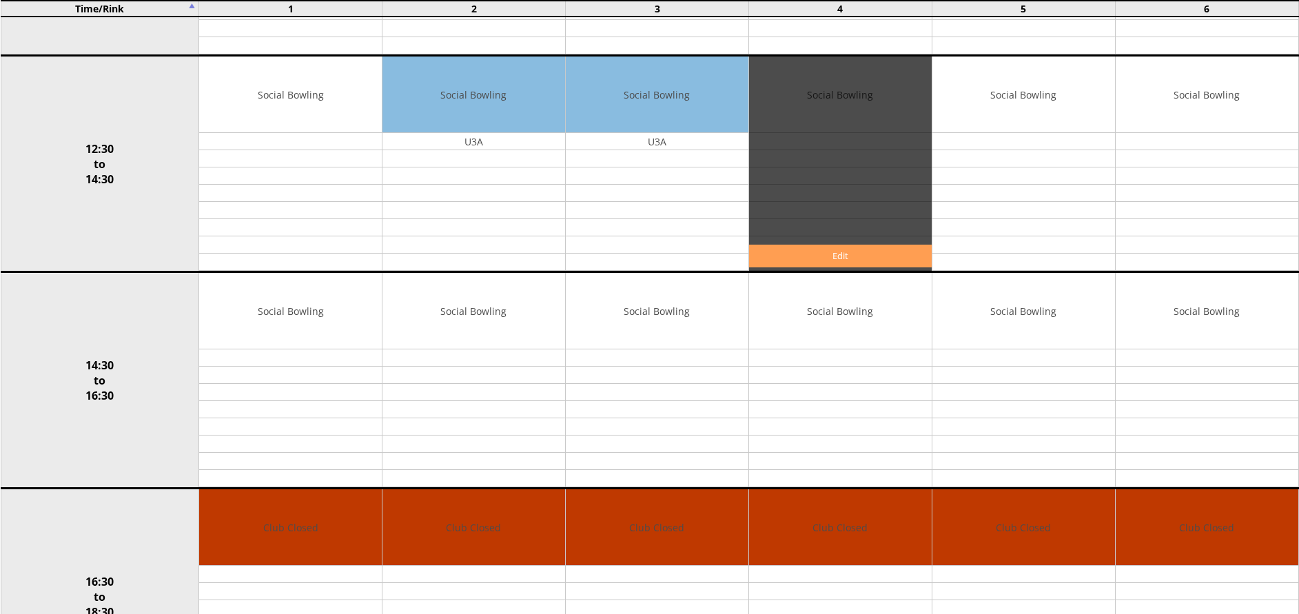
click at [853, 255] on link "Edit" at bounding box center [840, 256] width 183 height 23
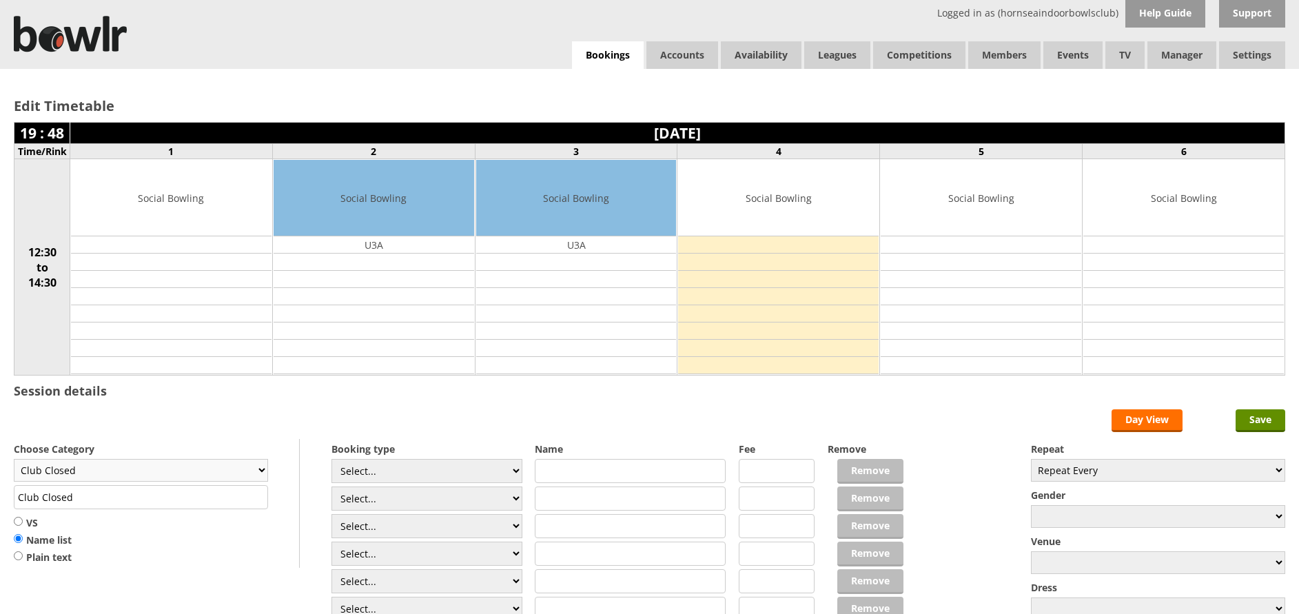
click at [261, 466] on select "Club Closed Singles League Triples League Pairs League Friendly Social Bowling …" at bounding box center [141, 470] width 254 height 23
select select "135"
click at [14, 459] on select "Club Closed Singles League Triples League Pairs League Friendly Social Bowling …" at bounding box center [141, 470] width 254 height 23
type input "Yorkshire/Over 55's"
click at [21, 520] on input "VS" at bounding box center [18, 521] width 9 height 10
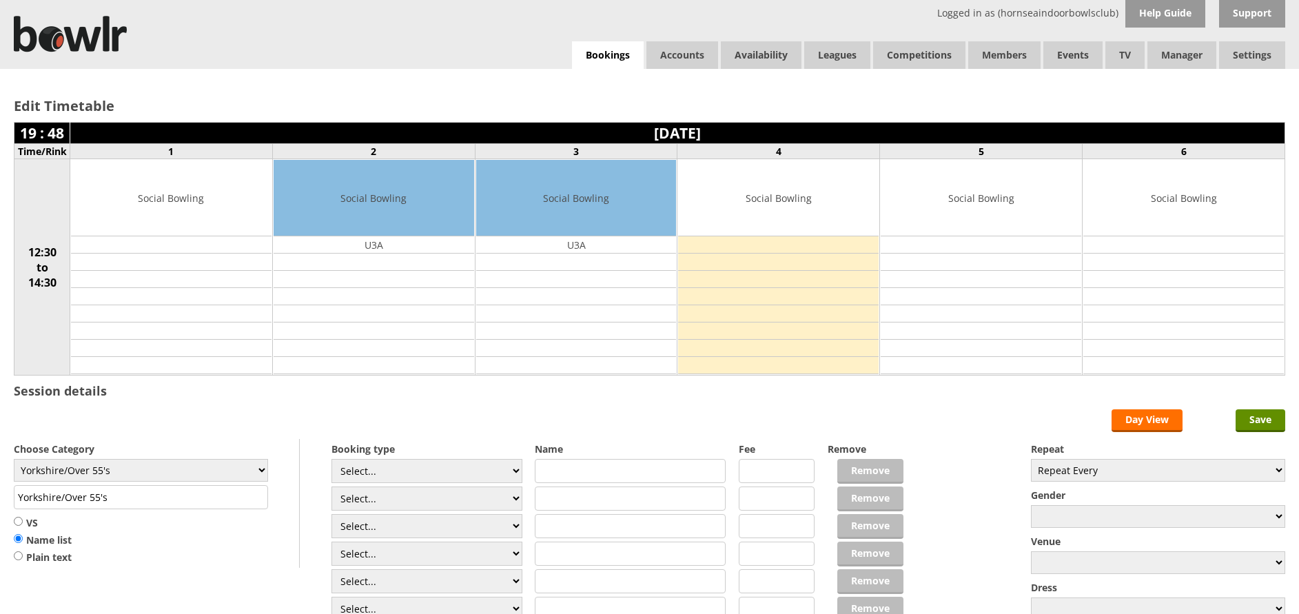
radio input "true"
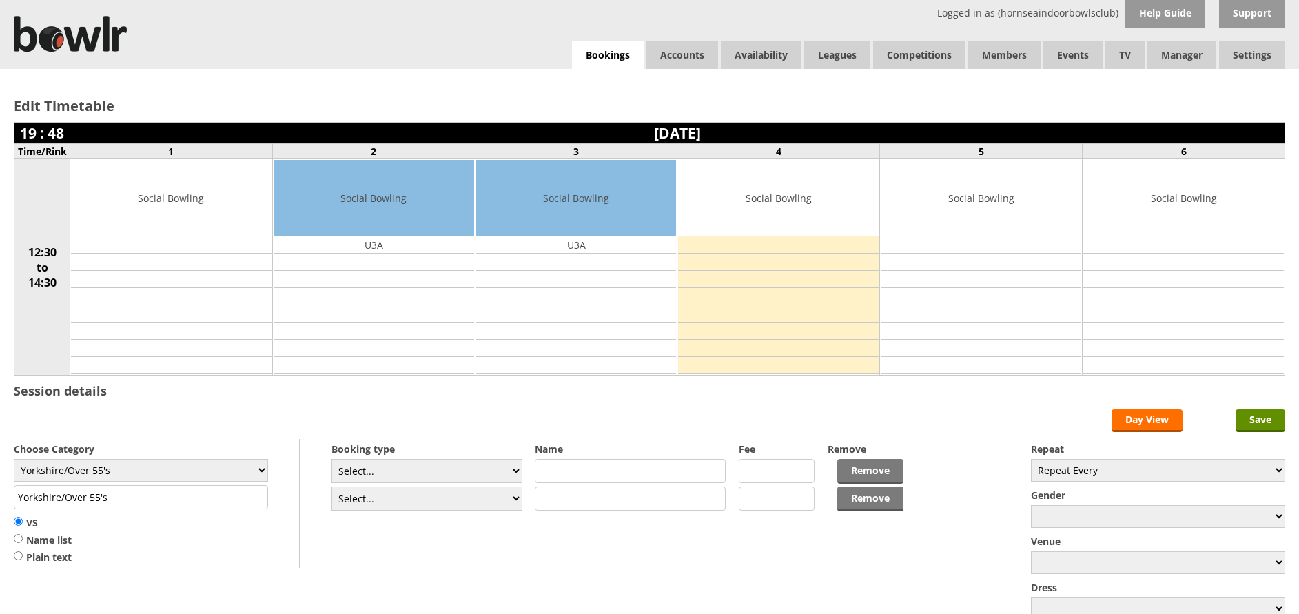
click at [568, 478] on input "text" at bounding box center [630, 471] width 191 height 24
type input "Hornsea Seagulls"
click at [568, 496] on input "text" at bounding box center [630, 499] width 191 height 24
type input "Doncaster"
click at [1268, 418] on input "Save" at bounding box center [1261, 420] width 50 height 23
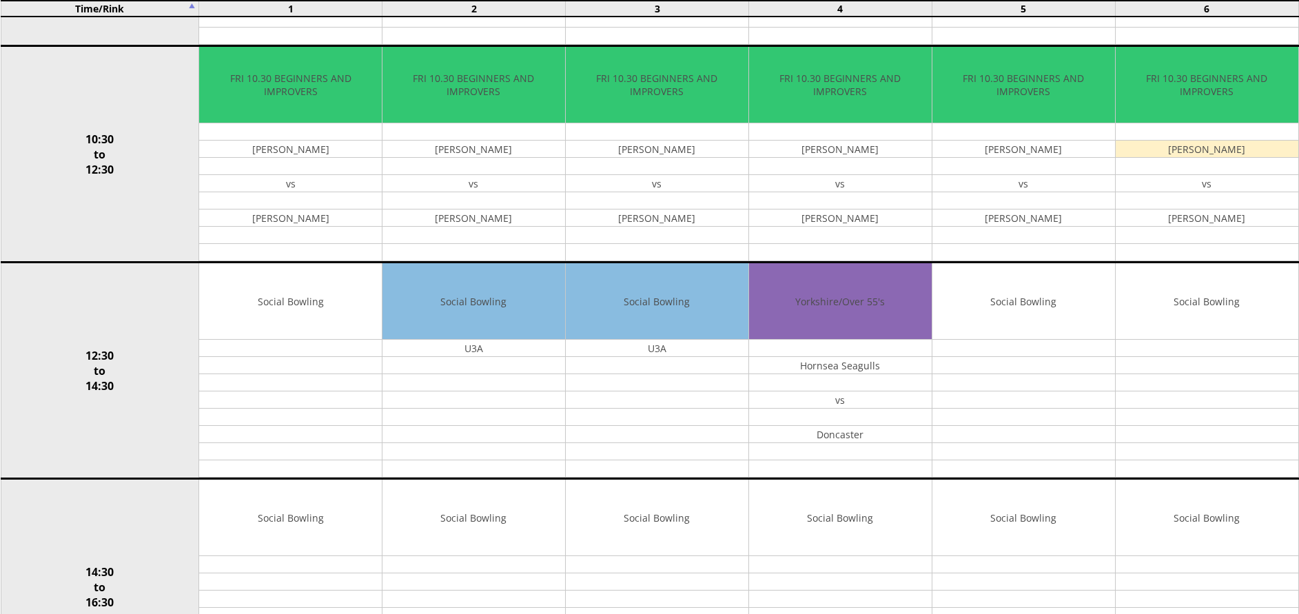
scroll to position [396, 0]
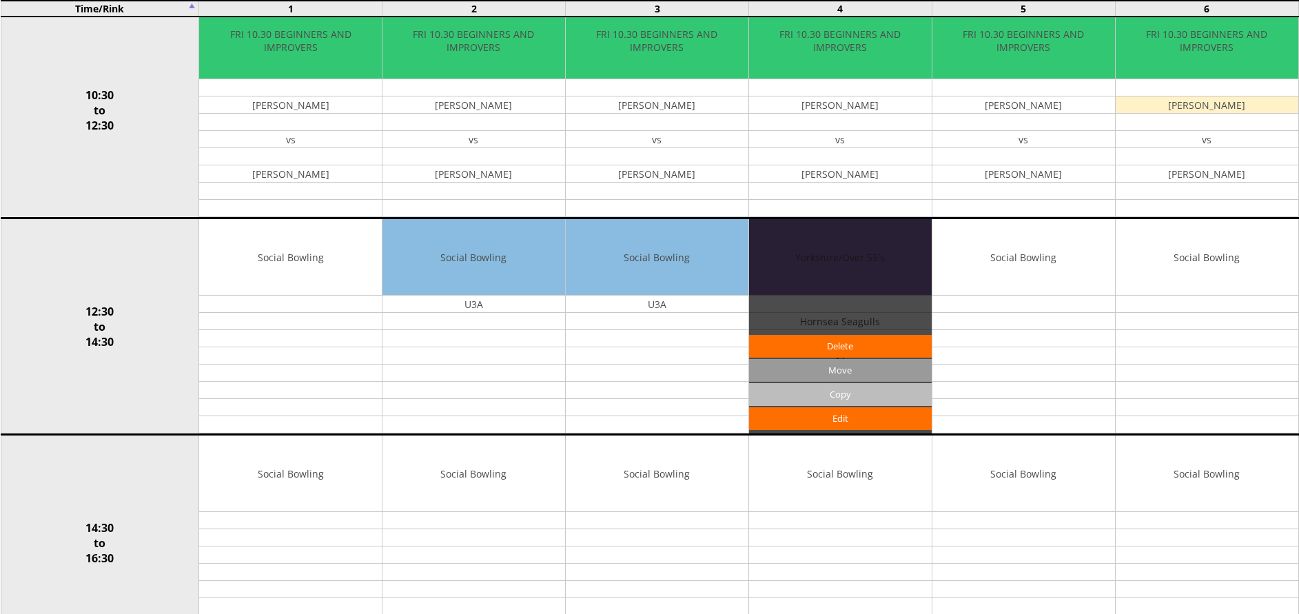
click at [843, 394] on input "Copy" at bounding box center [840, 394] width 183 height 23
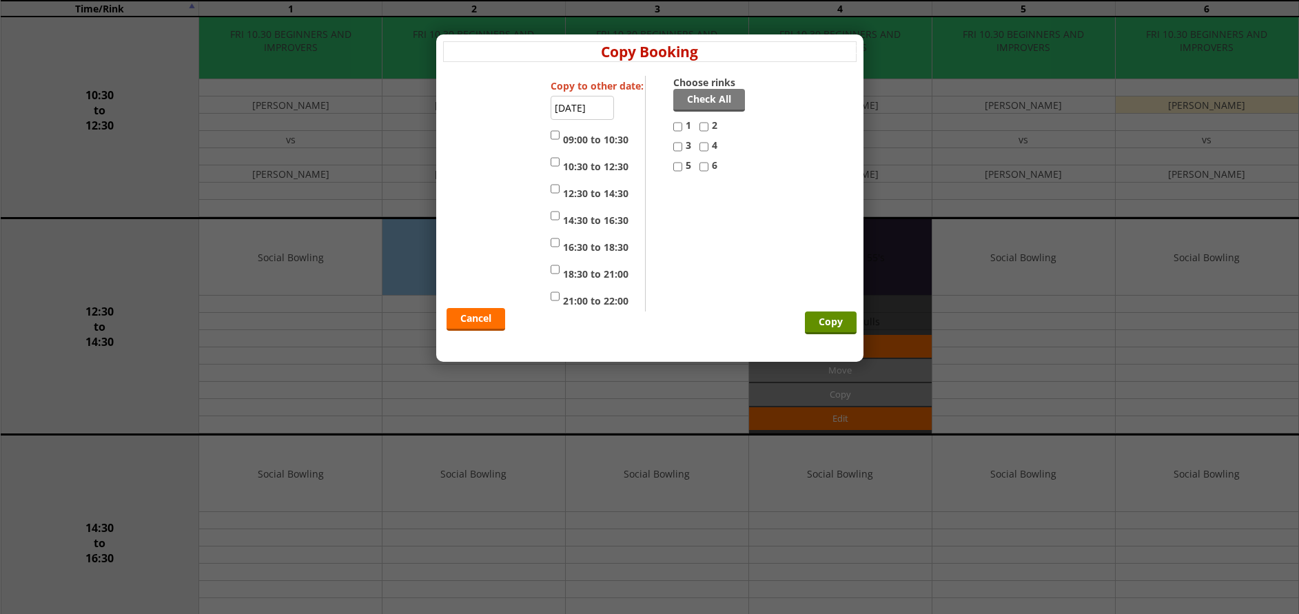
click at [556, 187] on input "12:30 to 14:30" at bounding box center [555, 189] width 9 height 17
checkbox input "true"
click at [556, 214] on input "14:30 to 16:30" at bounding box center [555, 215] width 9 height 17
checkbox input "true"
click at [705, 143] on input "4" at bounding box center [704, 147] width 9 height 17
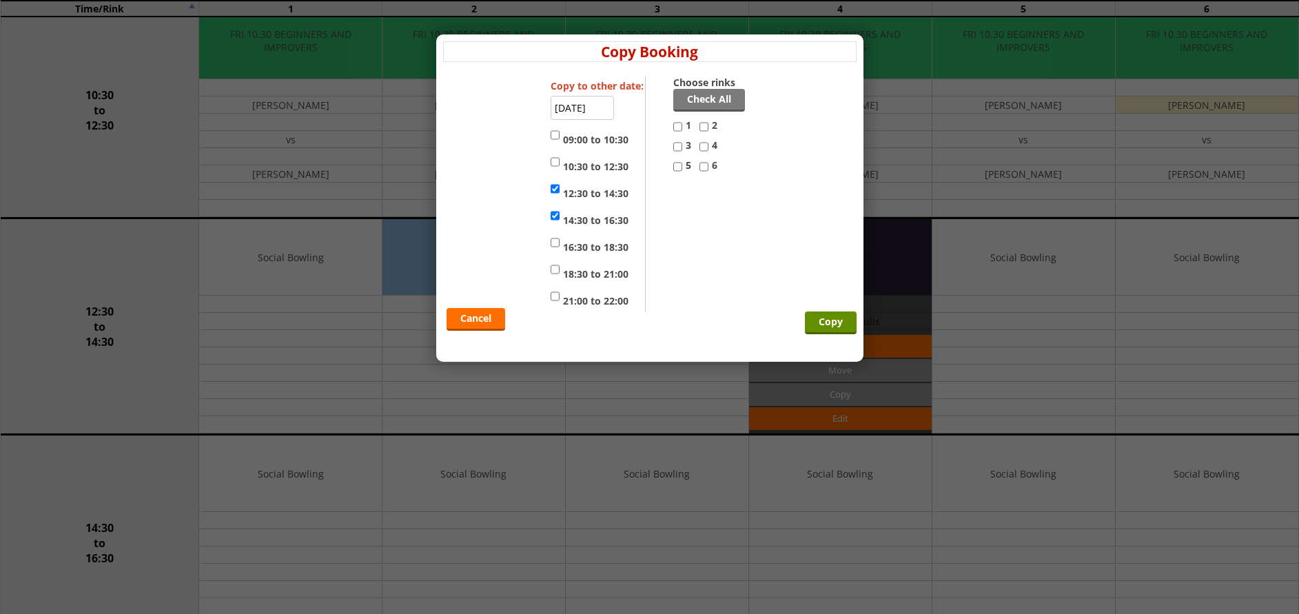
checkbox input "true"
click at [676, 170] on input "5" at bounding box center [677, 167] width 9 height 17
checkbox input "true"
click at [820, 321] on input "Copy" at bounding box center [831, 323] width 52 height 23
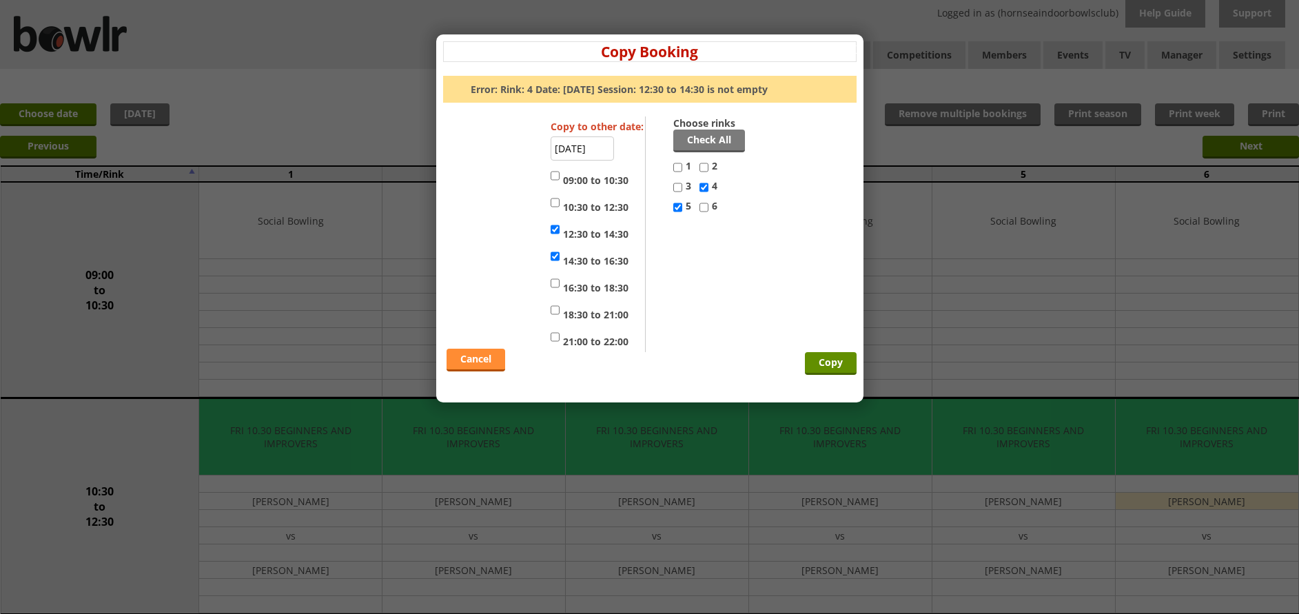
click at [480, 353] on link "Cancel" at bounding box center [476, 360] width 59 height 23
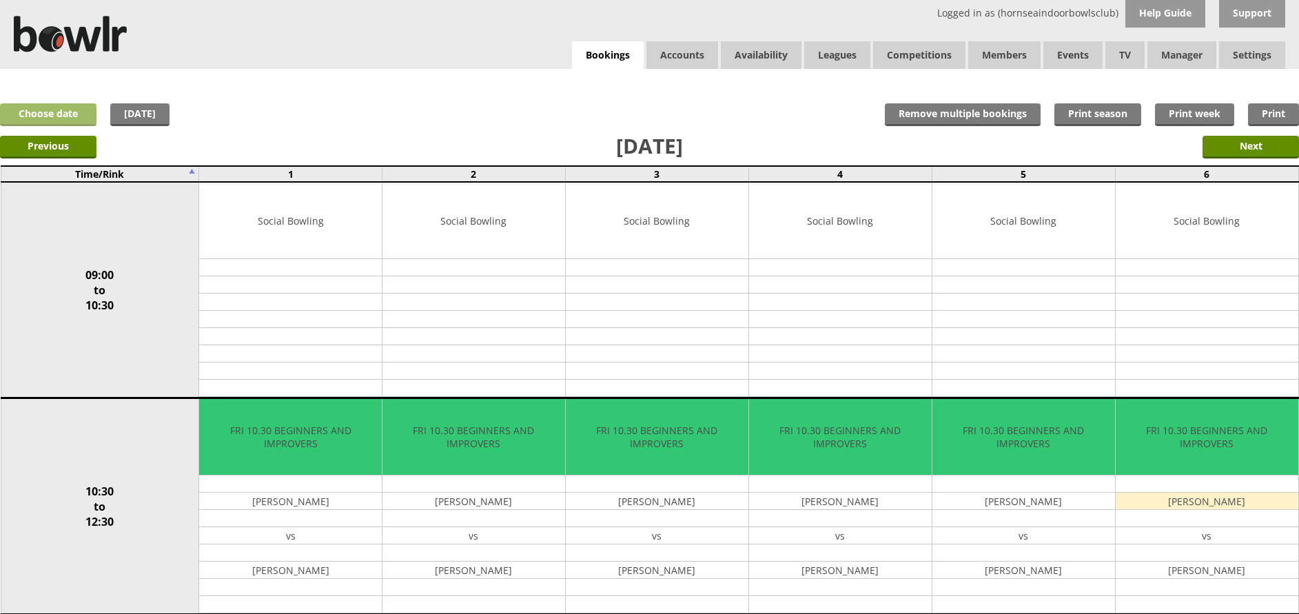
click at [55, 112] on link "Choose date" at bounding box center [48, 114] width 97 height 23
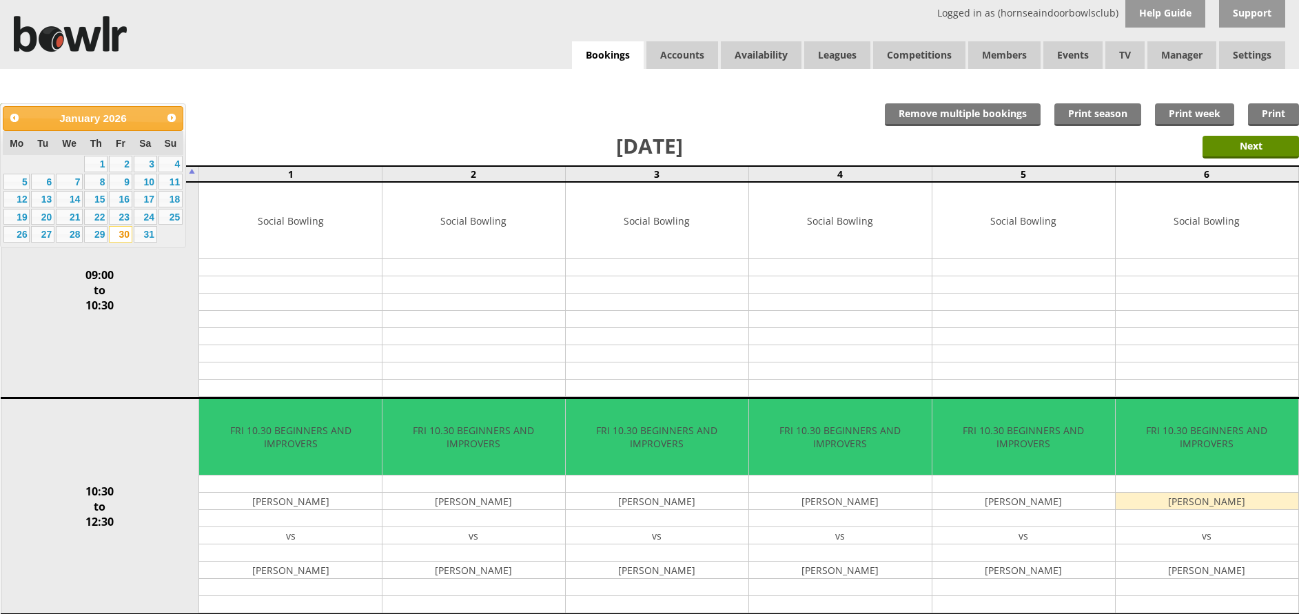
click at [173, 129] on div "Prev Next [DATE]" at bounding box center [93, 118] width 181 height 25
click at [173, 122] on span "Next" at bounding box center [171, 117] width 11 height 11
click at [122, 199] on link "13" at bounding box center [120, 199] width 23 height 17
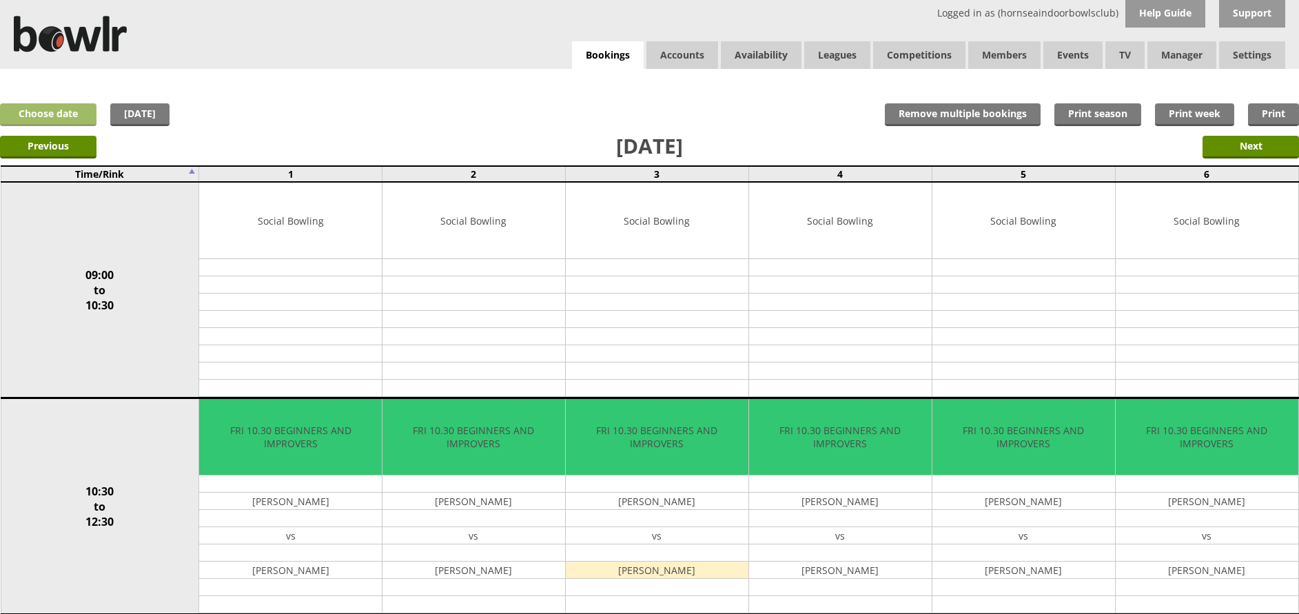
click at [65, 110] on link "Choose date" at bounding box center [48, 114] width 97 height 23
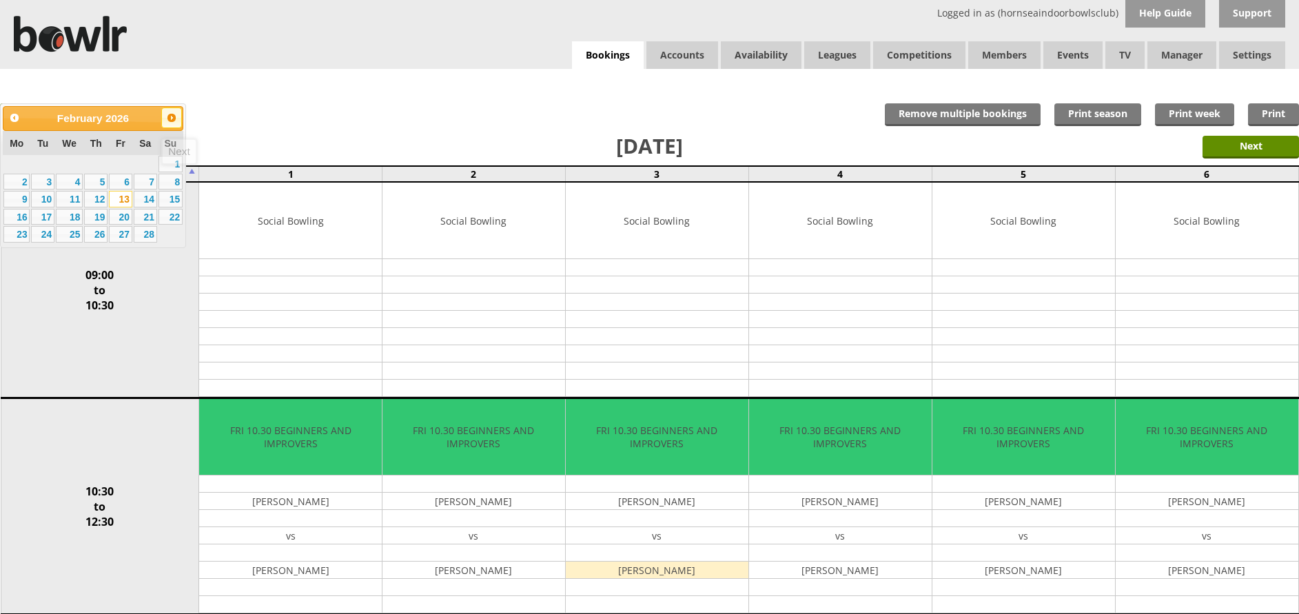
click at [172, 115] on span "Next" at bounding box center [171, 117] width 11 height 11
click at [48, 199] on link "10" at bounding box center [42, 199] width 23 height 17
